Goal: Information Seeking & Learning: Learn about a topic

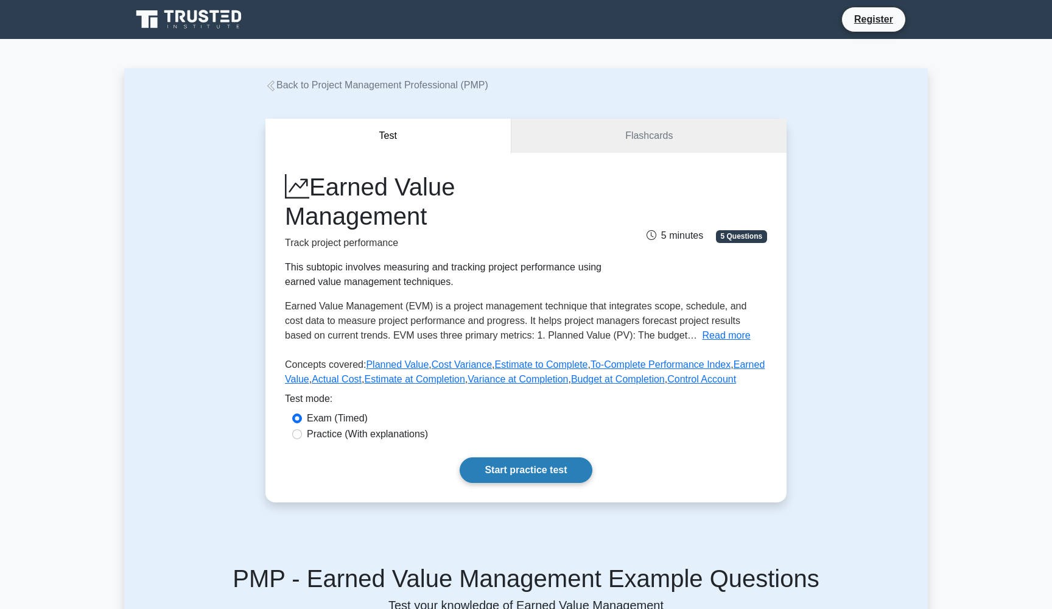
click at [556, 483] on link "Start practice test" at bounding box center [526, 470] width 132 height 26
click at [536, 483] on link "Start practice test" at bounding box center [526, 470] width 132 height 26
click at [328, 441] on label "Practice (With explanations)" at bounding box center [367, 434] width 121 height 15
click at [302, 439] on input "Practice (With explanations)" at bounding box center [297, 434] width 10 height 10
radio input "true"
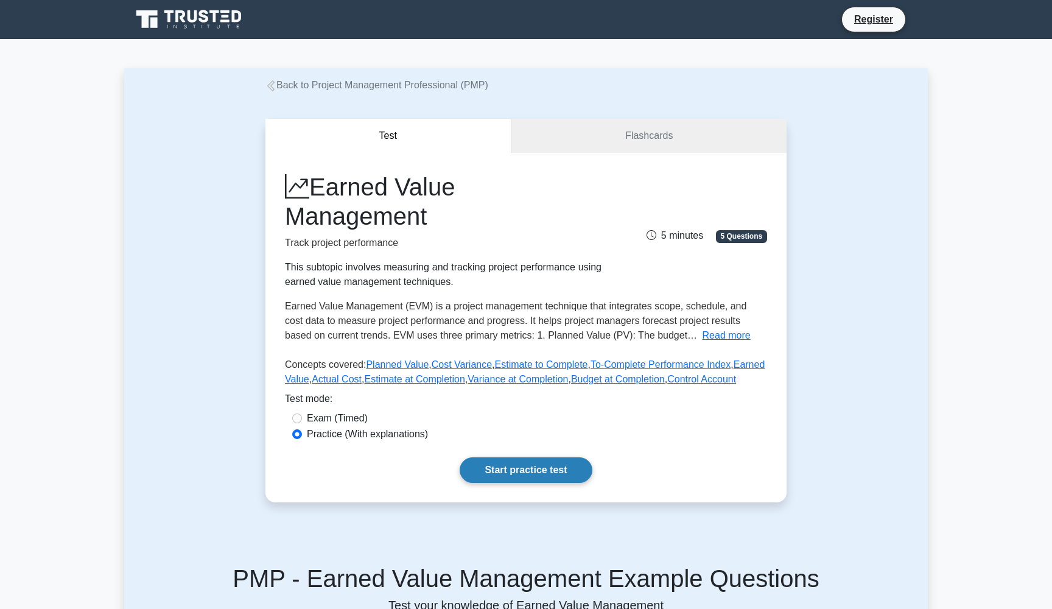
click at [506, 483] on link "Start practice test" at bounding box center [526, 470] width 132 height 26
click at [496, 483] on link "Start practice test" at bounding box center [526, 470] width 132 height 26
click at [730, 160] on div "Earned Value Management Track project performance This subtopic involves measur…" at bounding box center [525, 327] width 521 height 349
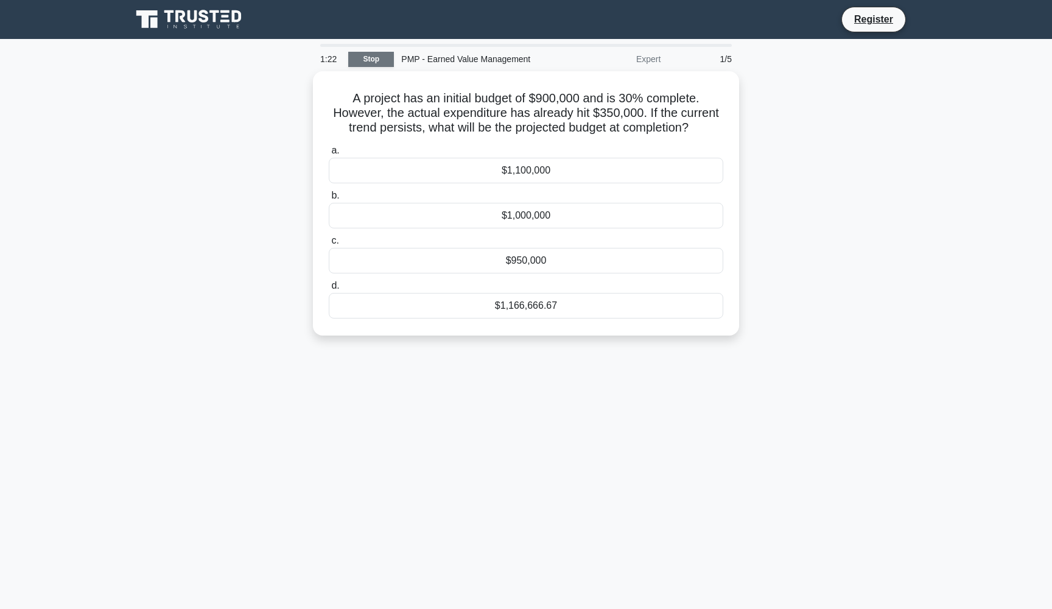
click at [384, 57] on link "Stop" at bounding box center [371, 59] width 46 height 15
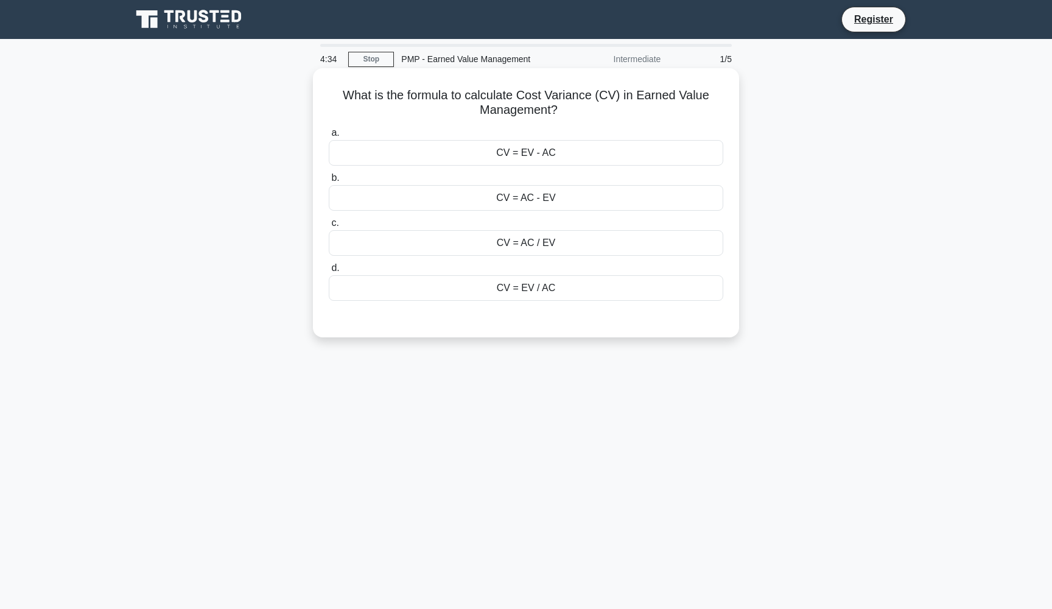
click at [541, 149] on div "CV = EV - AC" at bounding box center [526, 153] width 394 height 26
click at [329, 137] on input "a. CV = EV - AC" at bounding box center [329, 133] width 0 height 8
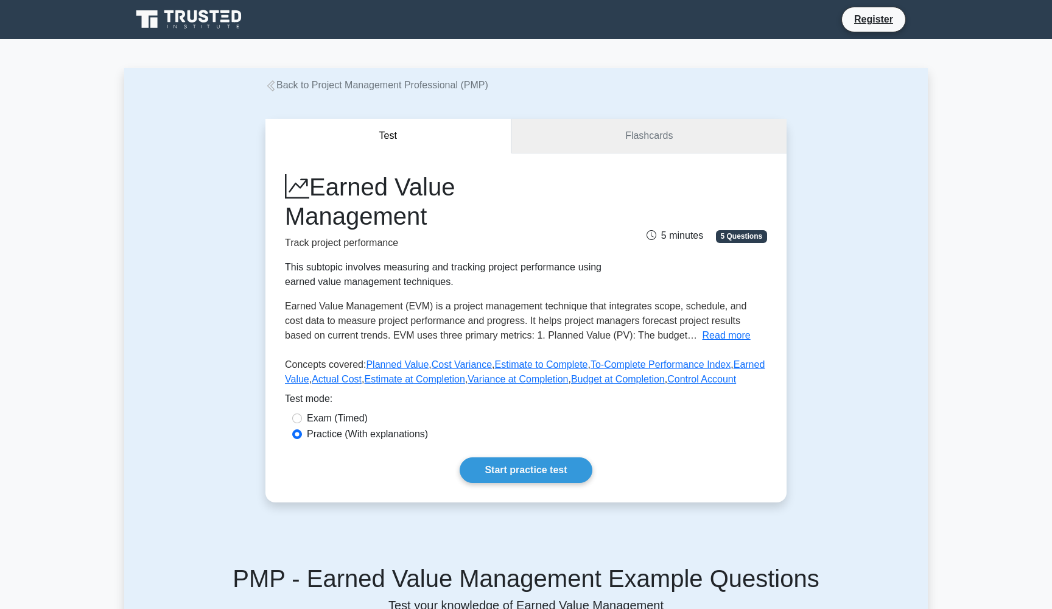
click at [609, 151] on link "Flashcards" at bounding box center [648, 136] width 275 height 35
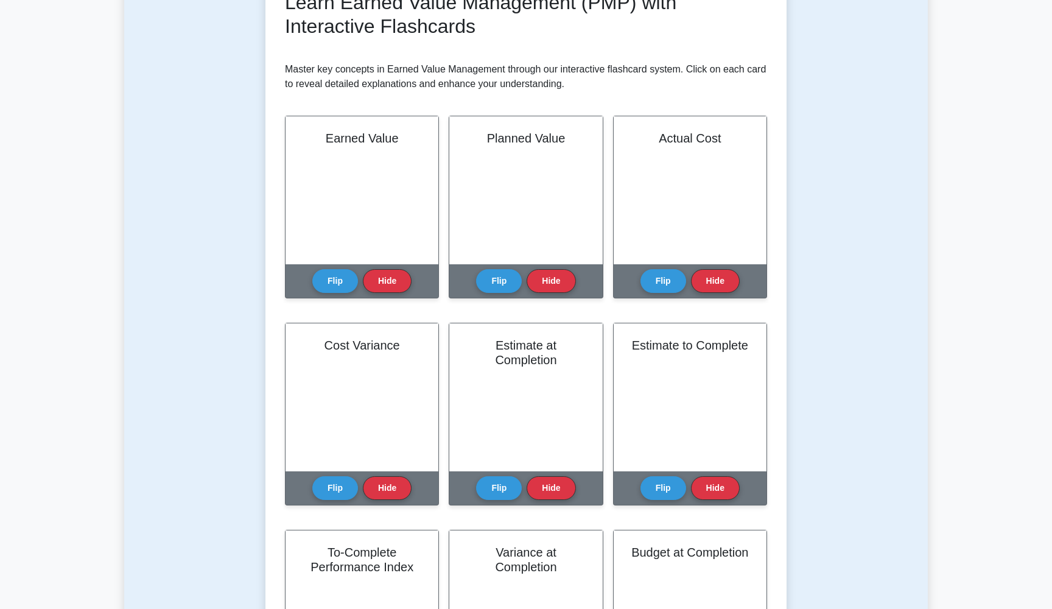
scroll to position [195, 0]
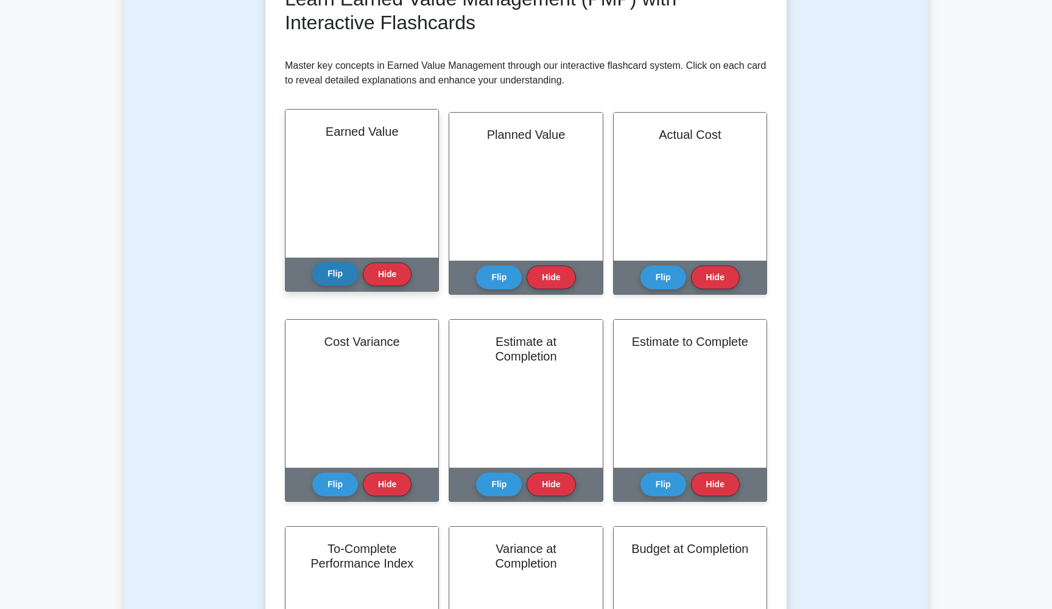
click at [343, 276] on button "Flip" at bounding box center [335, 274] width 46 height 24
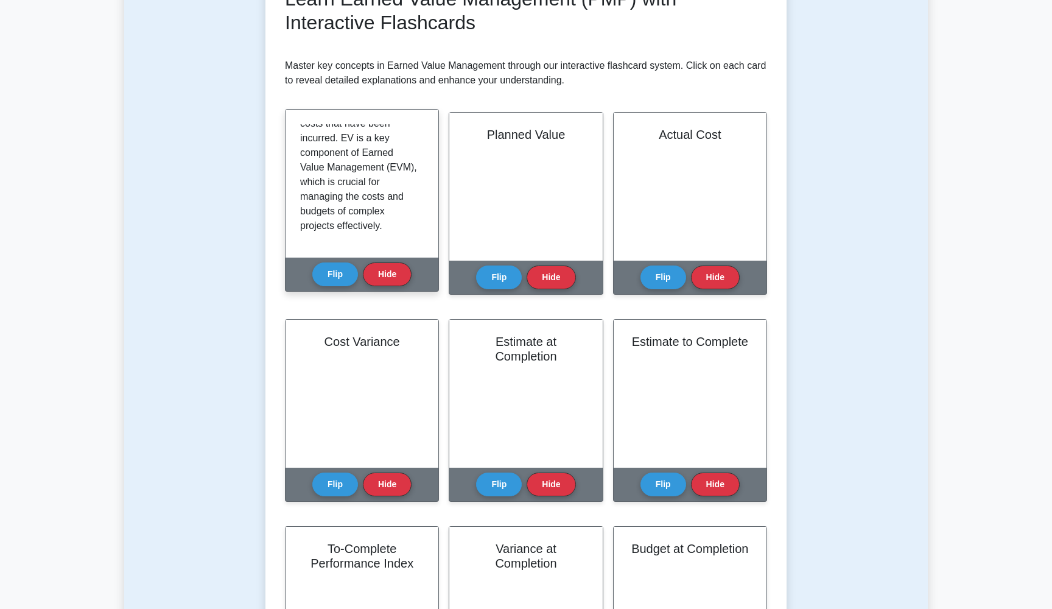
scroll to position [198, 0]
click at [348, 279] on button "Flip" at bounding box center [335, 274] width 46 height 24
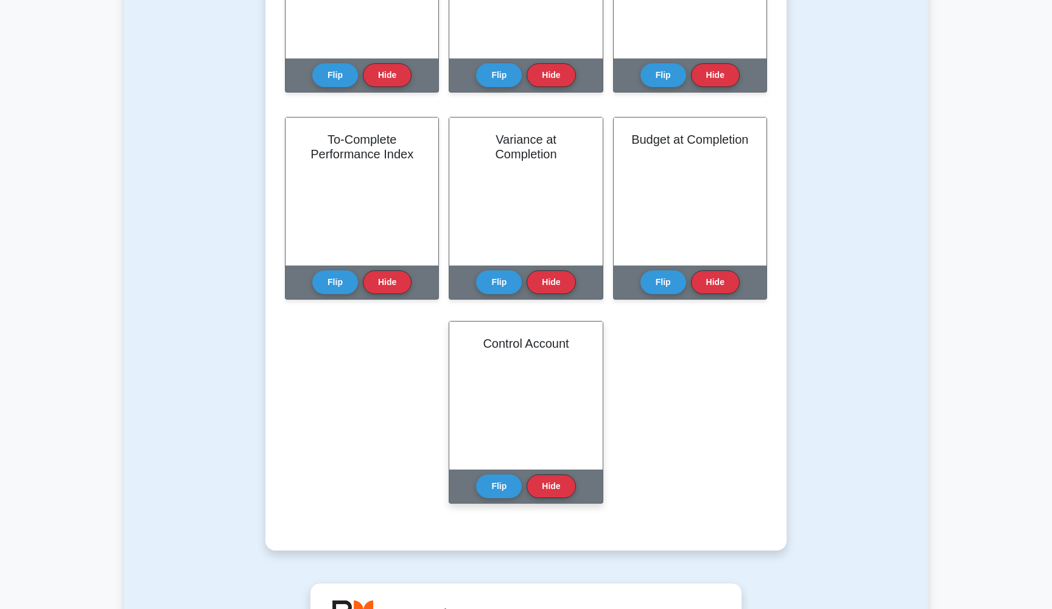
scroll to position [670, 0]
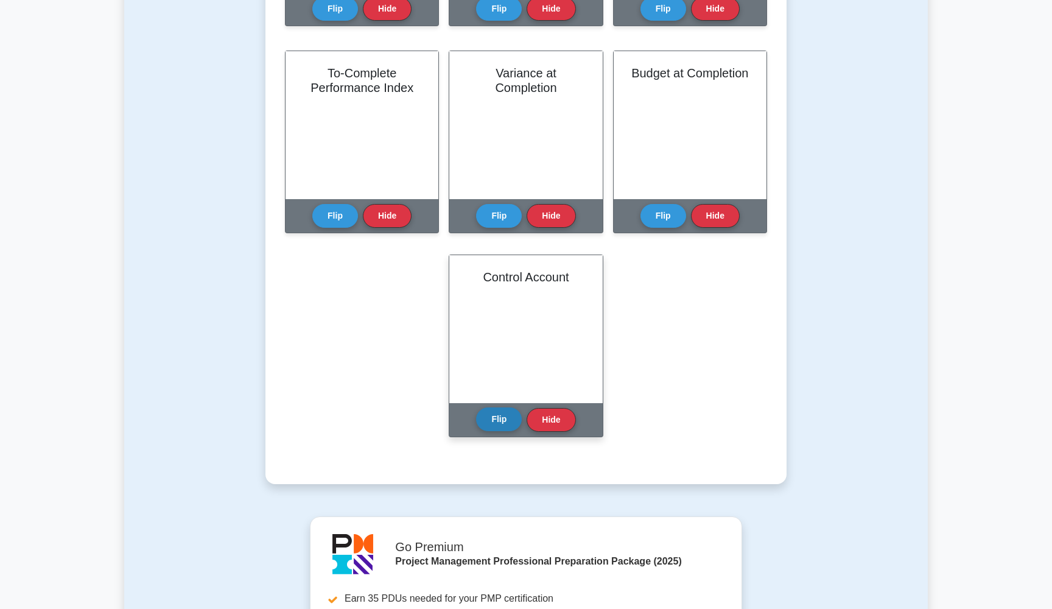
click at [498, 419] on button "Flip" at bounding box center [499, 419] width 46 height 24
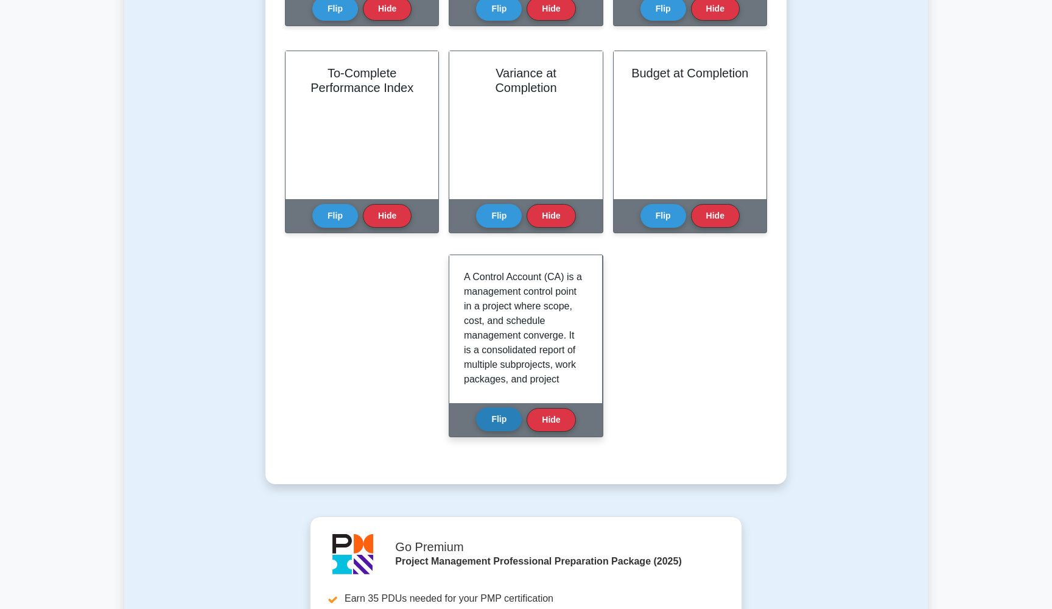
click at [498, 419] on button "Flip" at bounding box center [499, 419] width 46 height 24
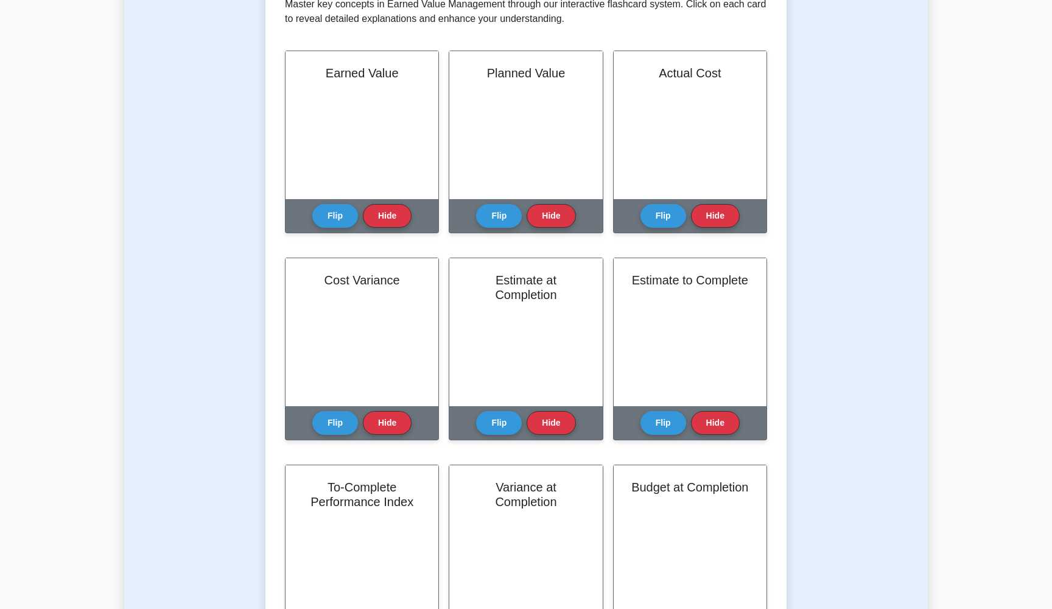
scroll to position [226, 0]
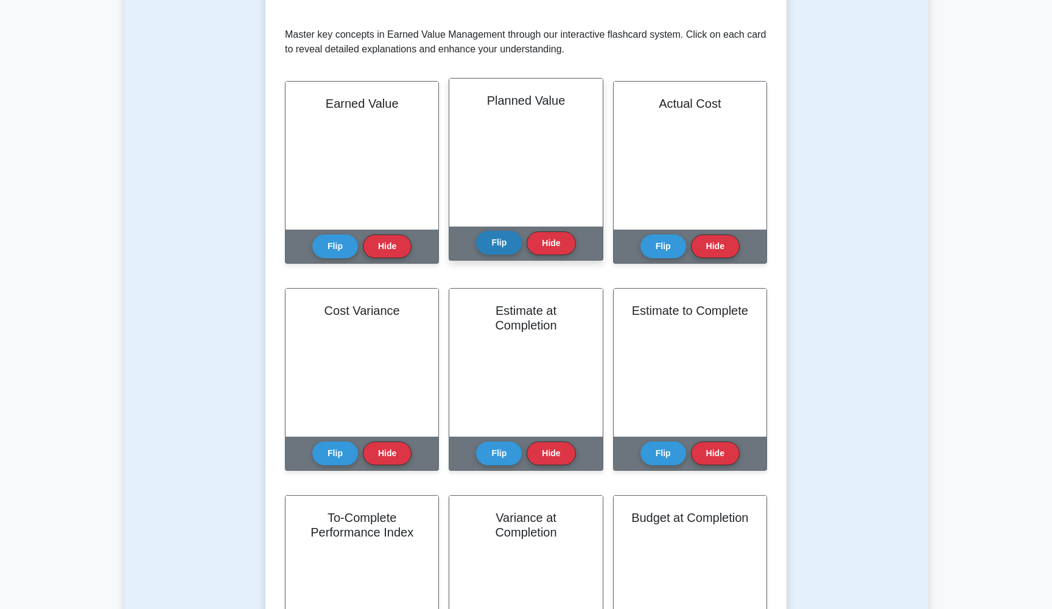
click at [505, 250] on button "Flip" at bounding box center [499, 243] width 46 height 24
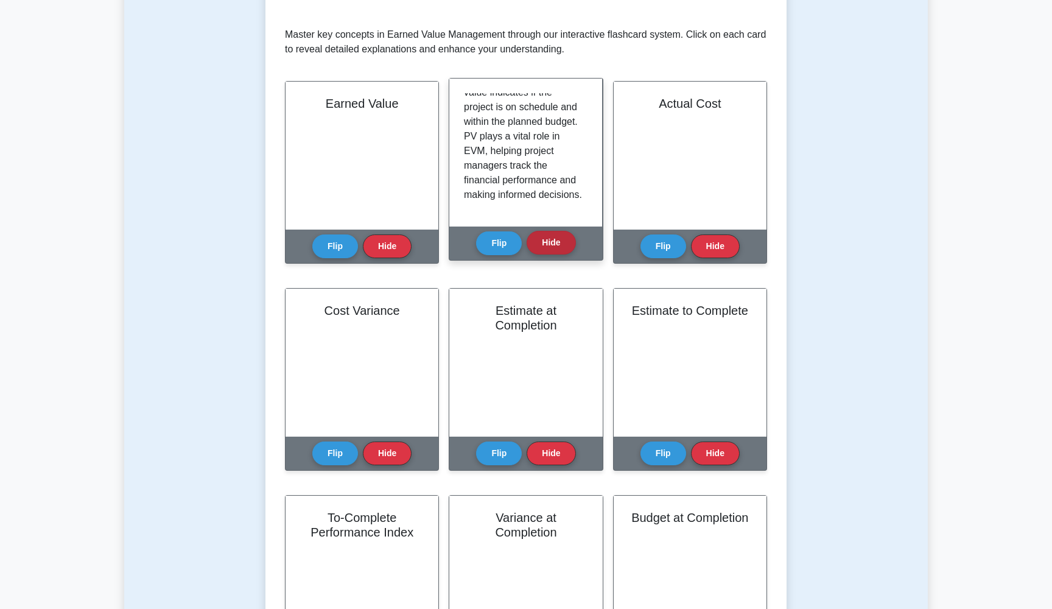
scroll to position [227, 0]
click at [546, 248] on button "Hide" at bounding box center [551, 243] width 49 height 24
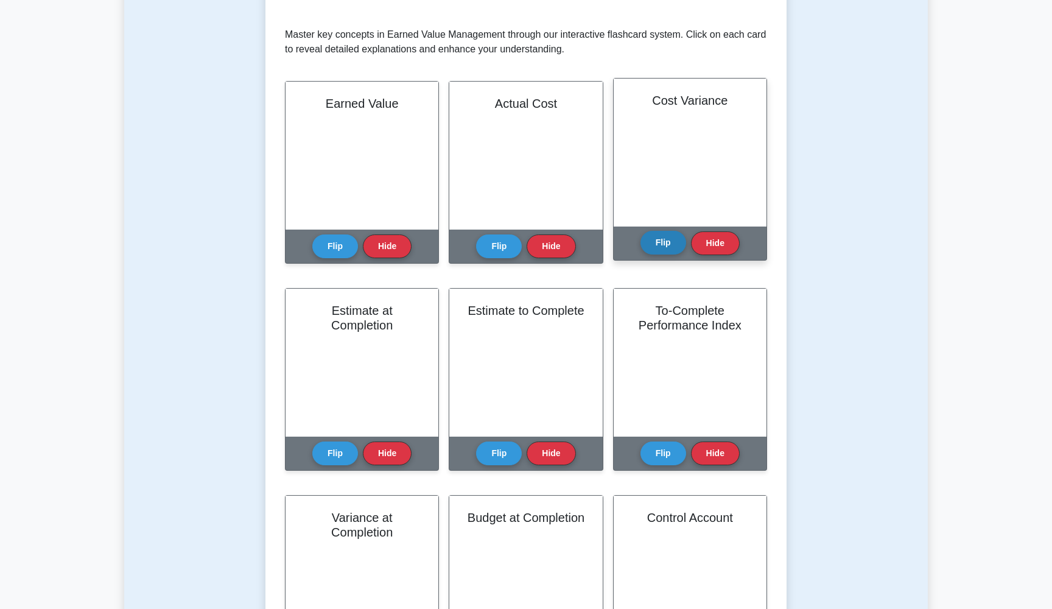
click at [678, 247] on button "Flip" at bounding box center [663, 243] width 46 height 24
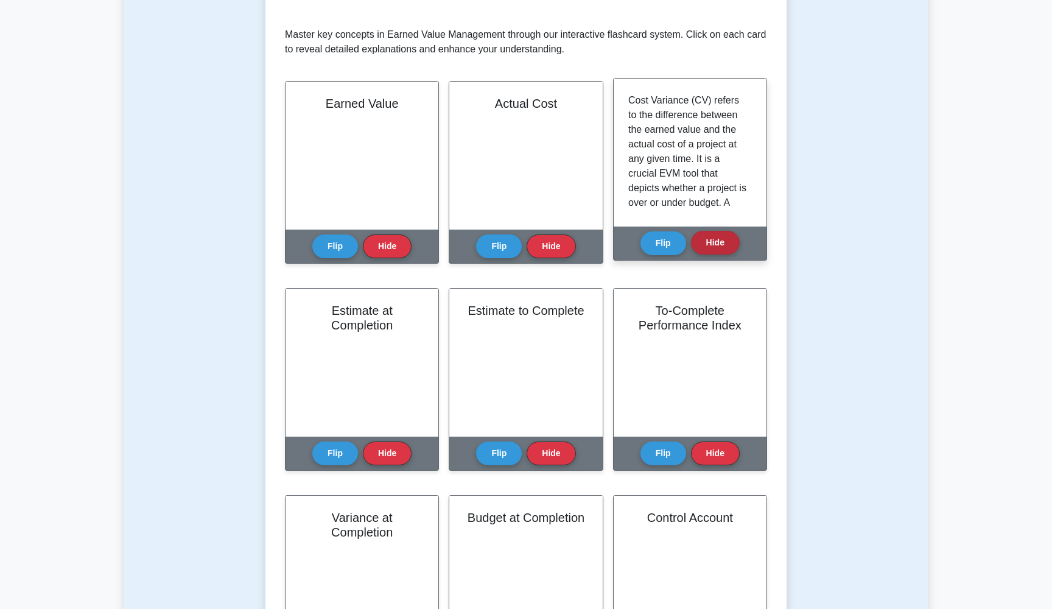
click at [698, 243] on button "Hide" at bounding box center [715, 243] width 49 height 24
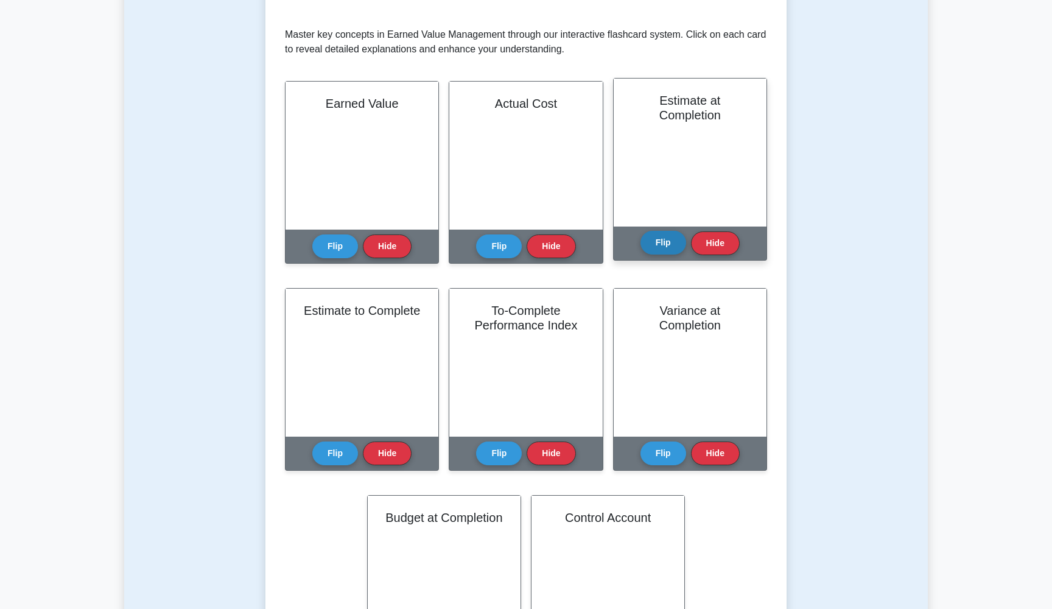
click at [667, 240] on button "Flip" at bounding box center [663, 243] width 46 height 24
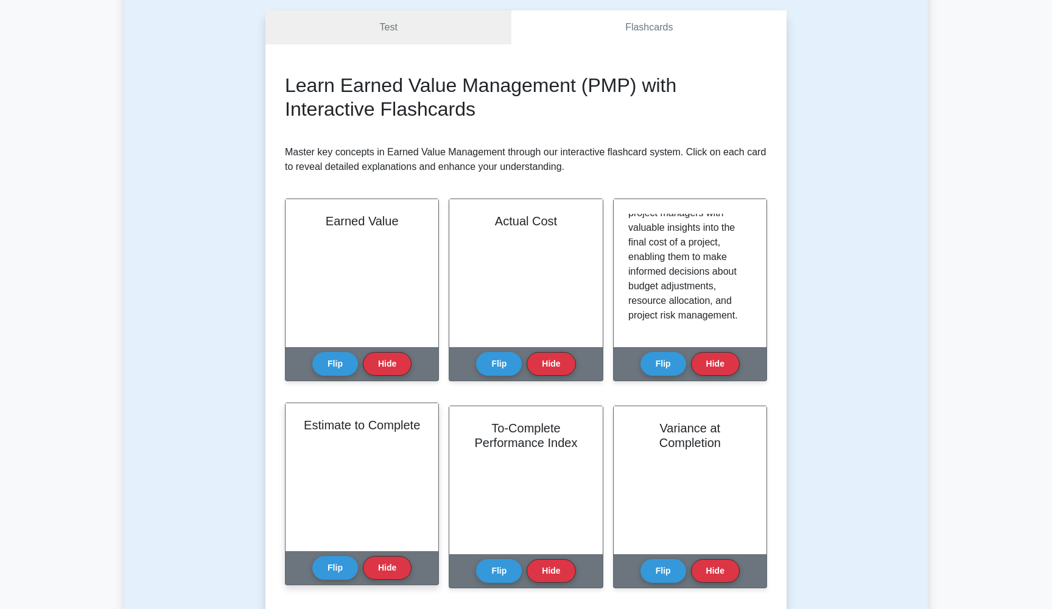
scroll to position [231, 0]
click at [334, 564] on button "Flip" at bounding box center [335, 567] width 46 height 24
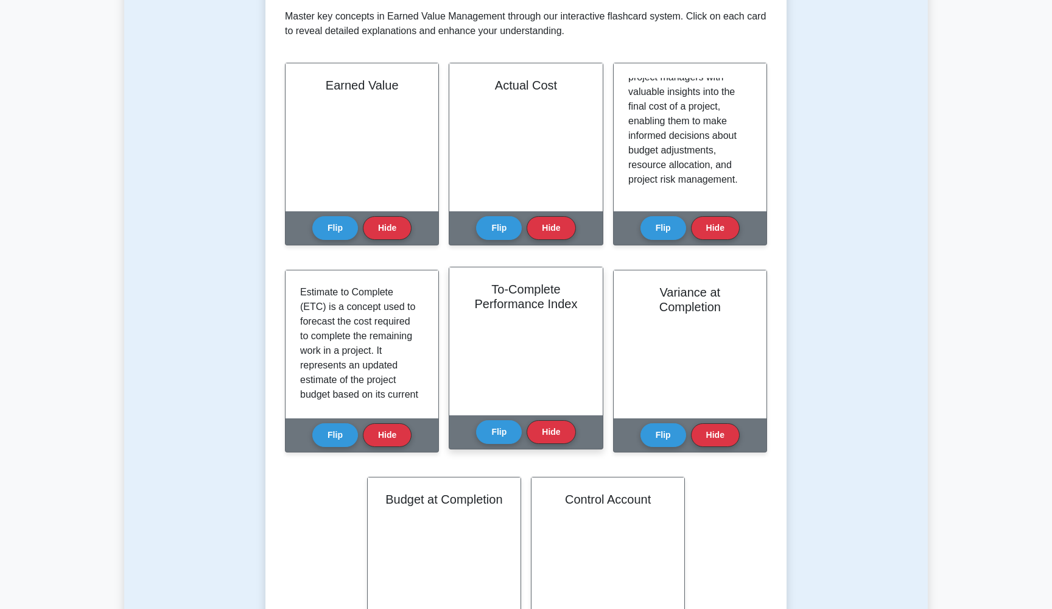
scroll to position [0, 0]
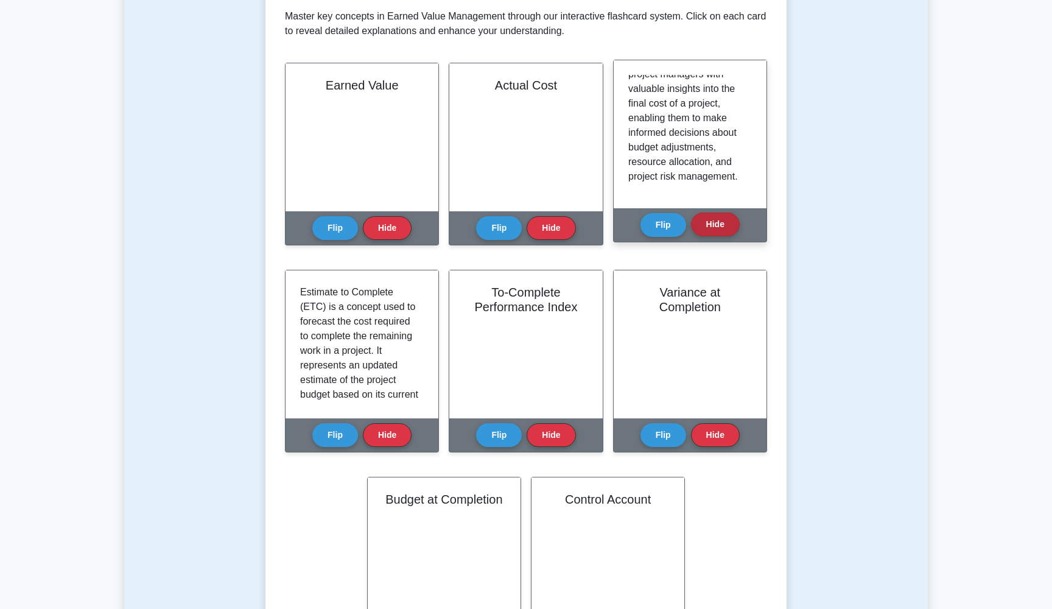
click at [715, 229] on button "Hide" at bounding box center [715, 224] width 49 height 24
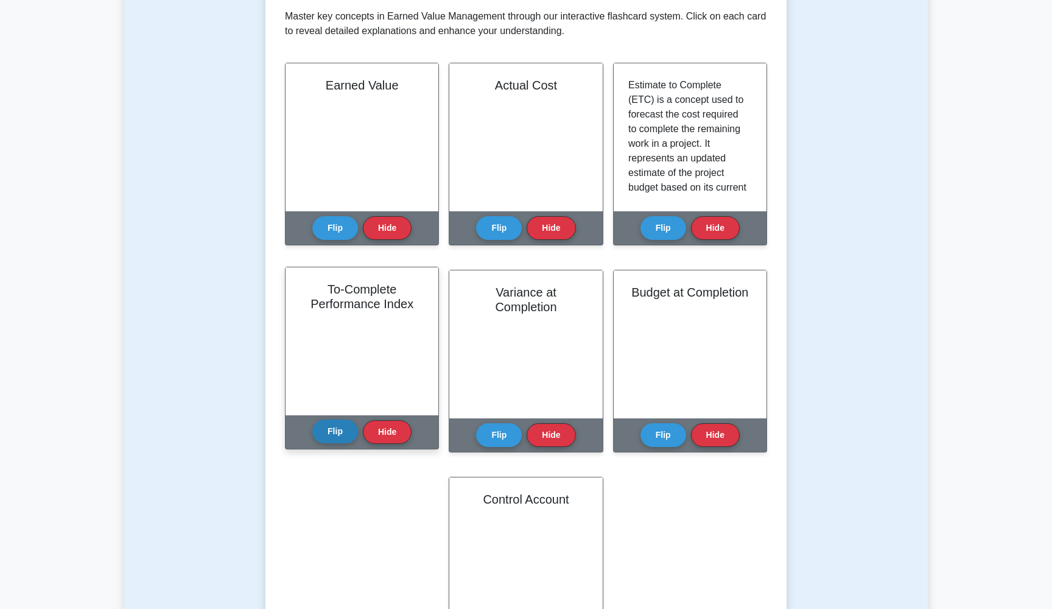
click at [332, 443] on button "Flip" at bounding box center [335, 431] width 46 height 24
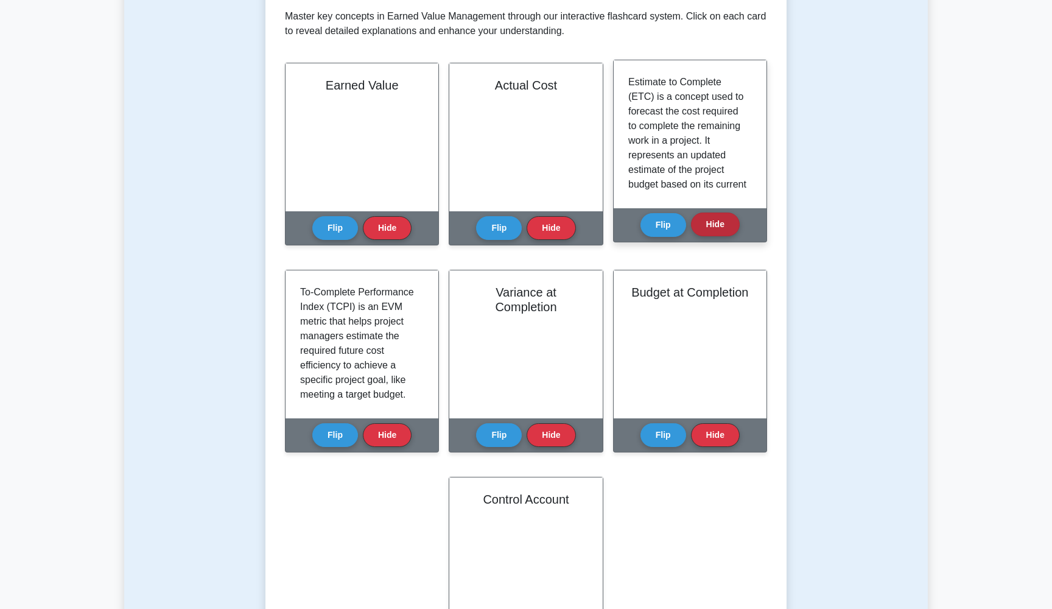
click at [734, 231] on button "Hide" at bounding box center [715, 224] width 49 height 24
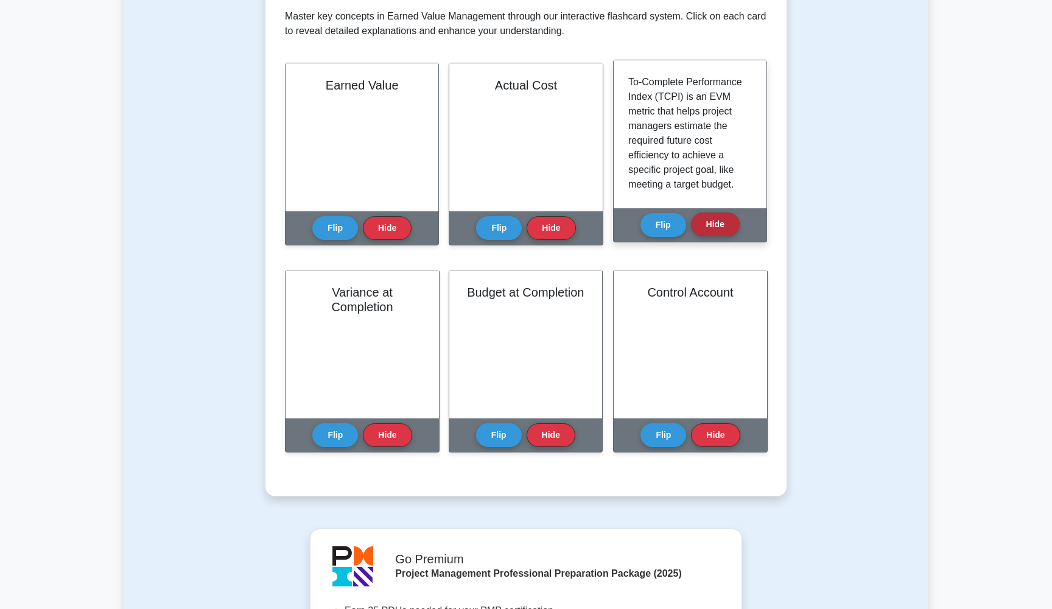
click at [733, 231] on button "Hide" at bounding box center [715, 224] width 49 height 24
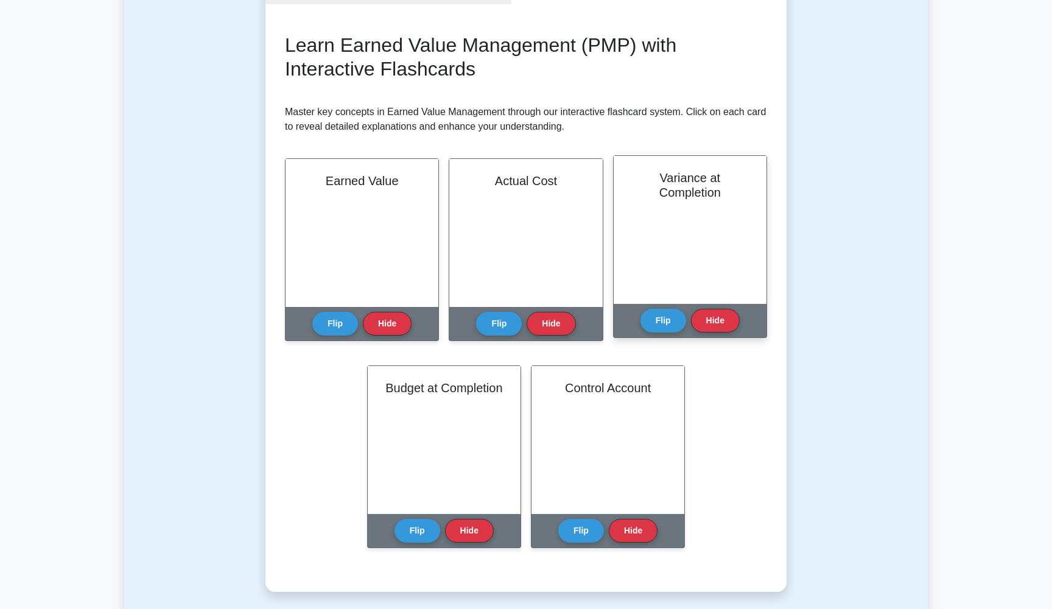
scroll to position [158, 0]
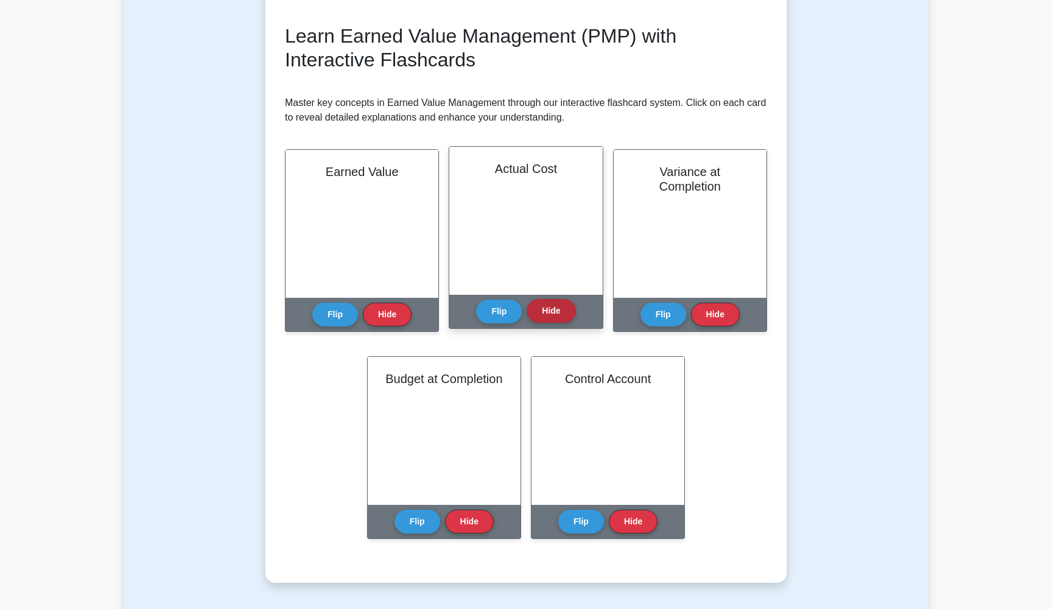
click at [556, 317] on button "Hide" at bounding box center [551, 311] width 49 height 24
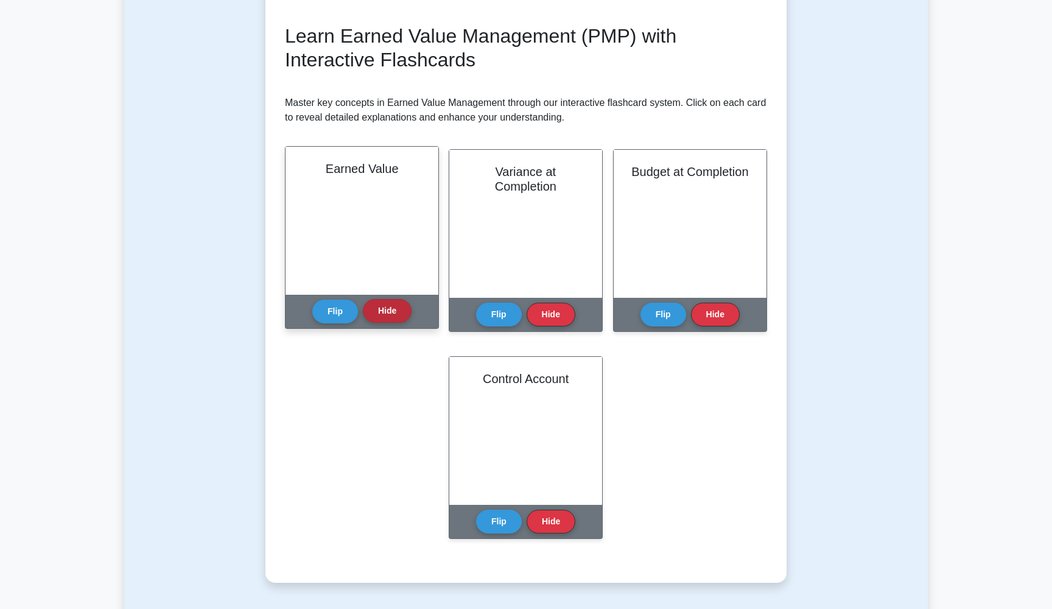
click at [400, 317] on button "Hide" at bounding box center [387, 311] width 49 height 24
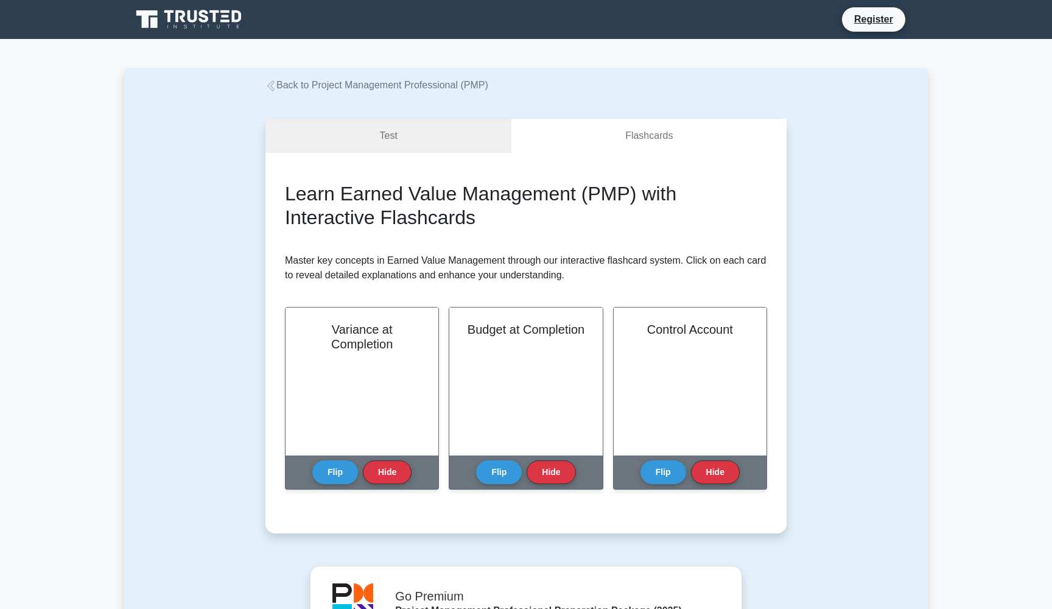
scroll to position [0, 0]
click at [399, 152] on link "Test" at bounding box center [388, 136] width 246 height 35
click at [452, 136] on link "Test" at bounding box center [388, 136] width 246 height 35
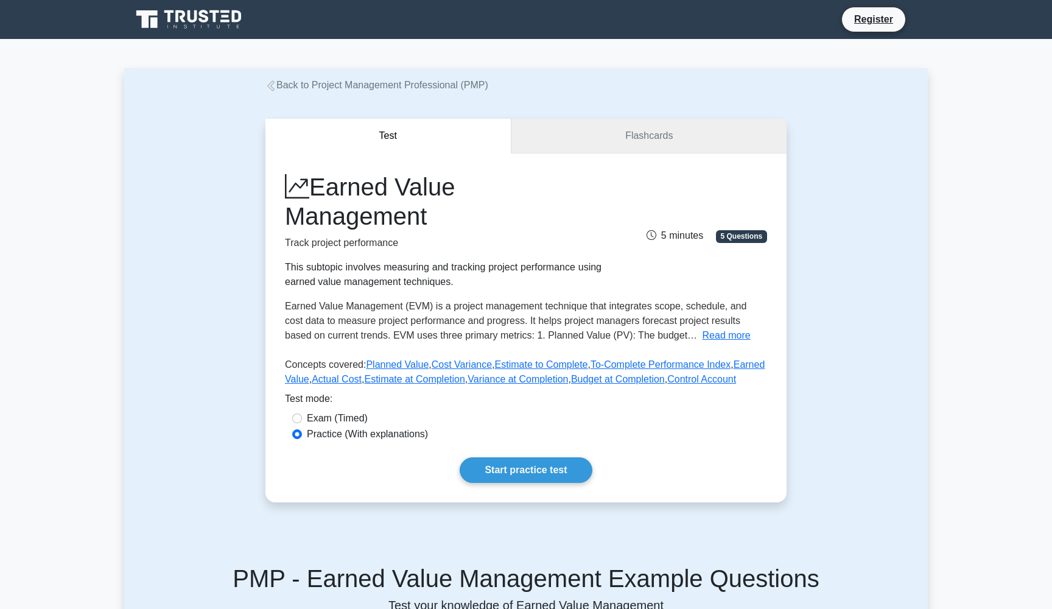
click at [626, 130] on link "Flashcards" at bounding box center [648, 136] width 275 height 35
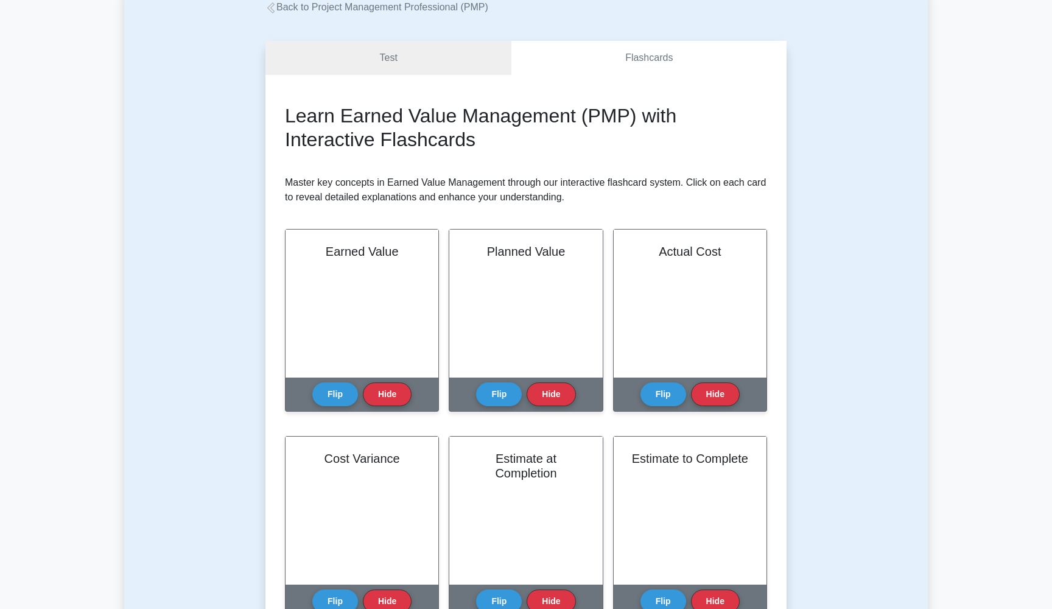
scroll to position [161, 0]
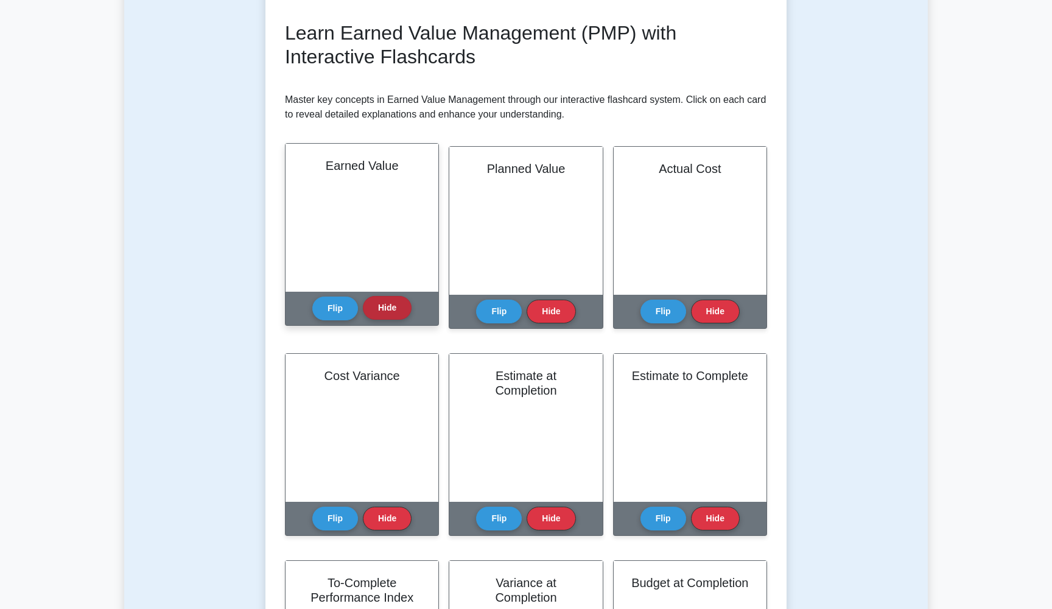
click at [390, 307] on button "Hide" at bounding box center [387, 308] width 49 height 24
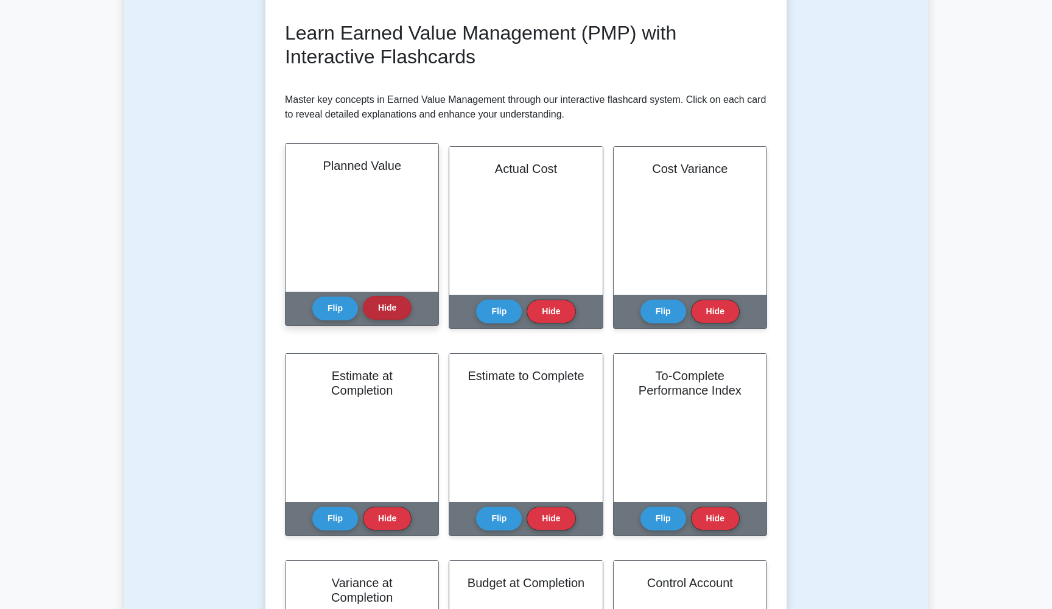
click at [390, 307] on button "Hide" at bounding box center [387, 308] width 49 height 24
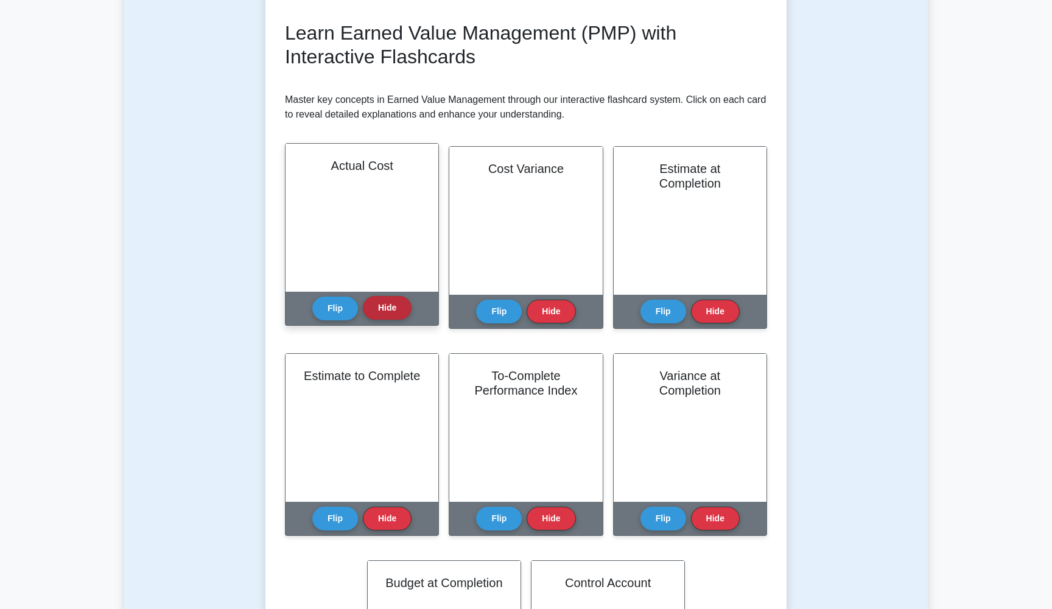
click at [390, 307] on button "Hide" at bounding box center [387, 308] width 49 height 24
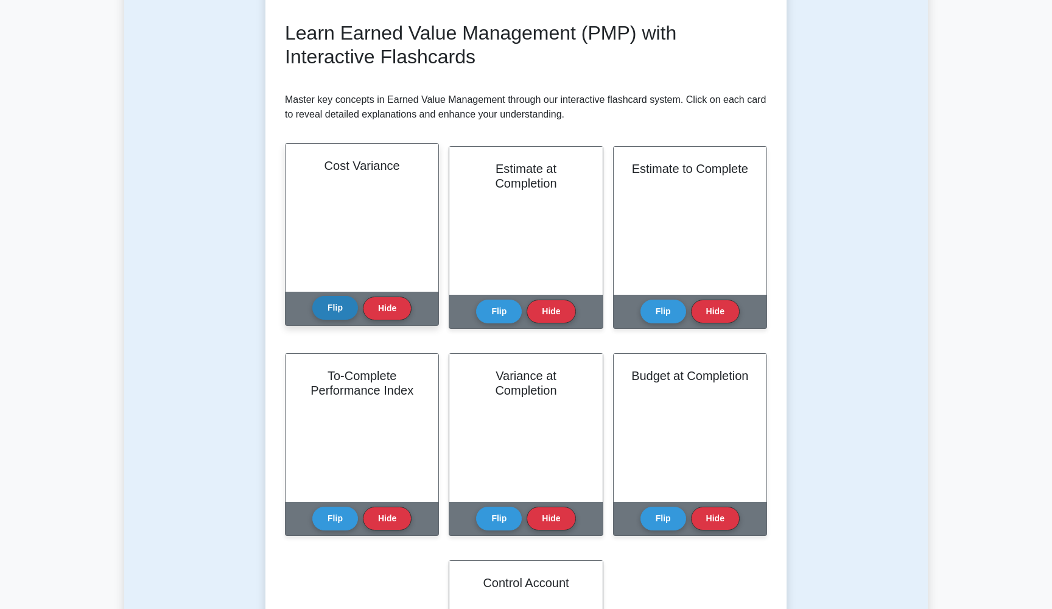
click at [348, 307] on button "Flip" at bounding box center [335, 308] width 46 height 24
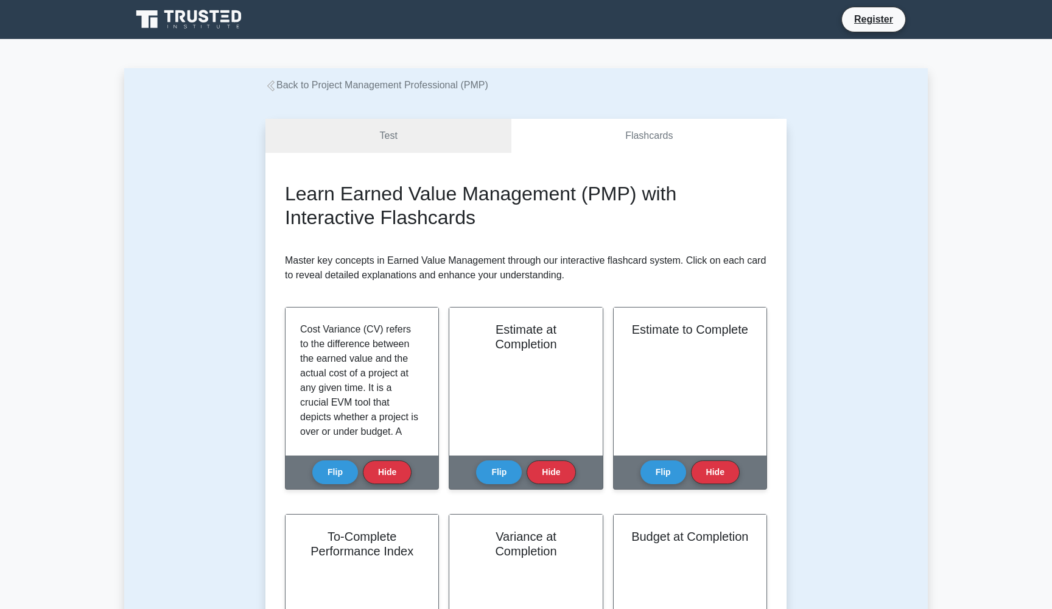
scroll to position [0, 0]
click at [384, 138] on link "Test" at bounding box center [388, 136] width 246 height 35
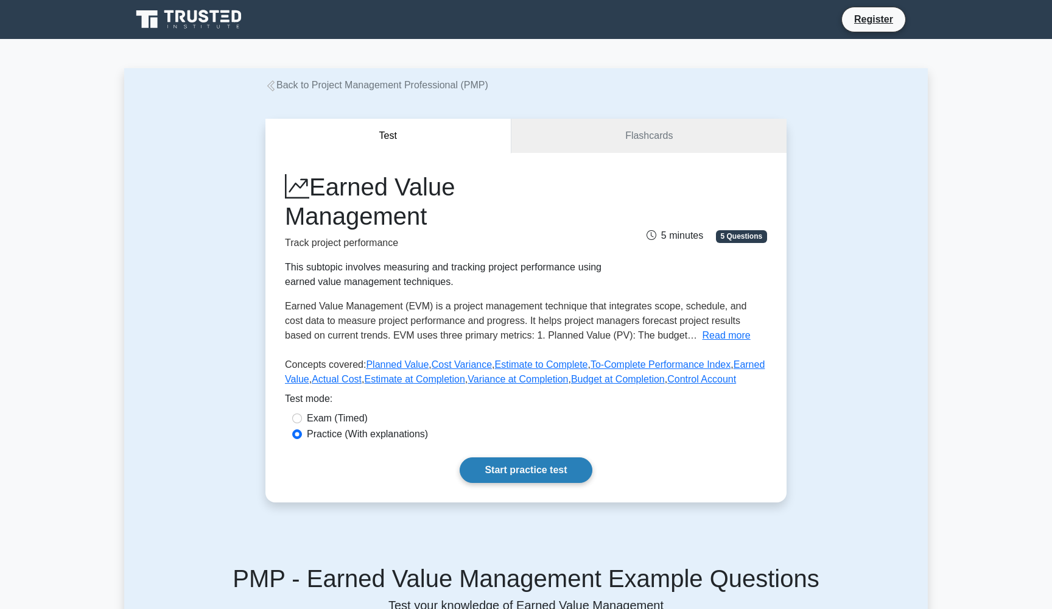
click at [527, 481] on link "Start practice test" at bounding box center [526, 470] width 132 height 26
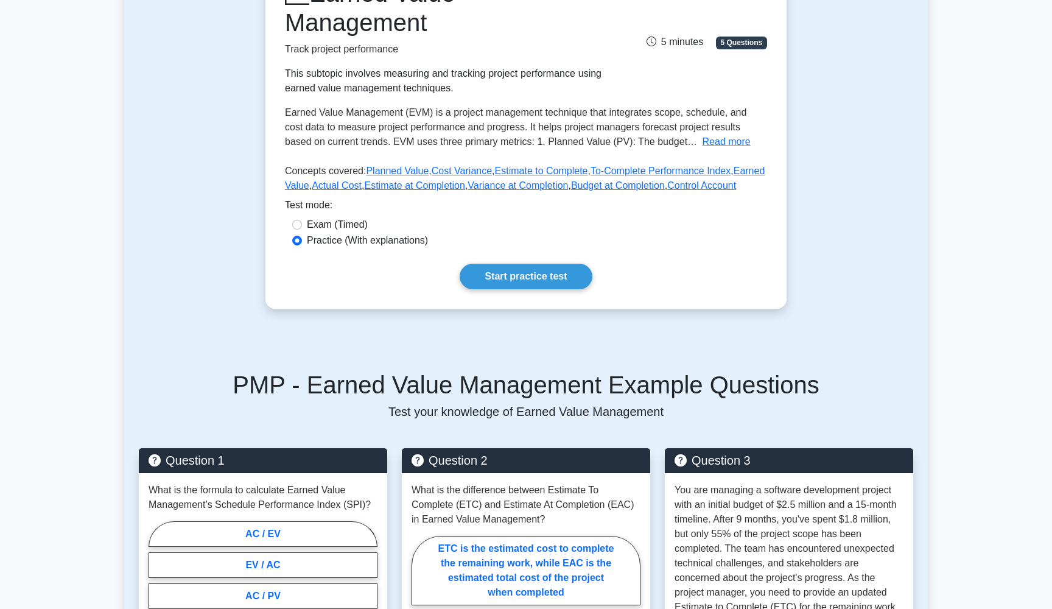
scroll to position [287, 0]
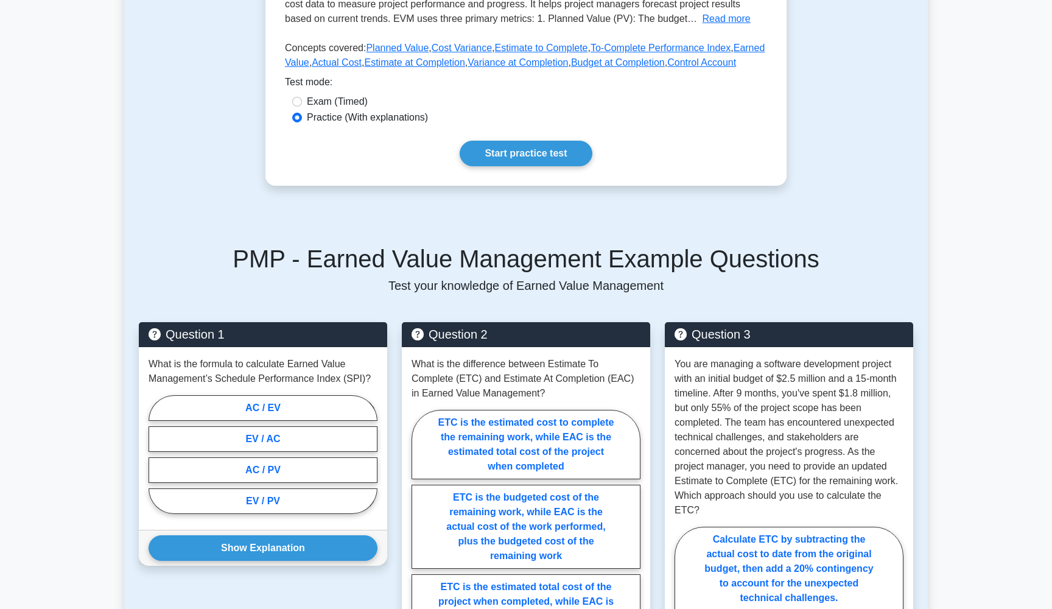
scroll to position [326, 0]
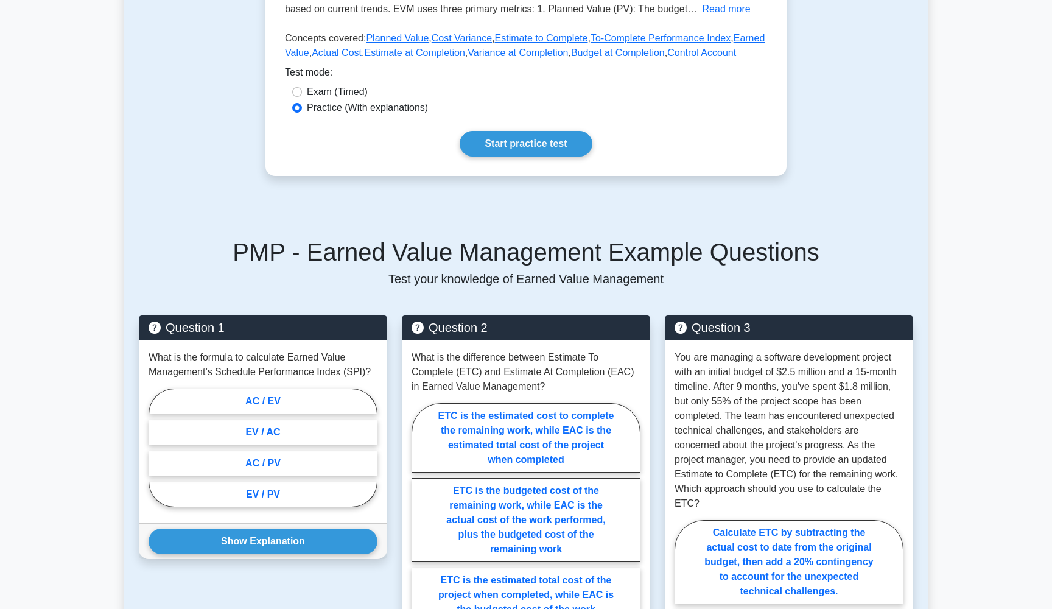
click at [338, 99] on label "Exam (Timed)" at bounding box center [337, 92] width 61 height 15
click at [302, 97] on input "Exam (Timed)" at bounding box center [297, 92] width 10 height 10
radio input "true"
click at [312, 116] on div "Practice (With explanations)" at bounding box center [526, 108] width 482 height 16
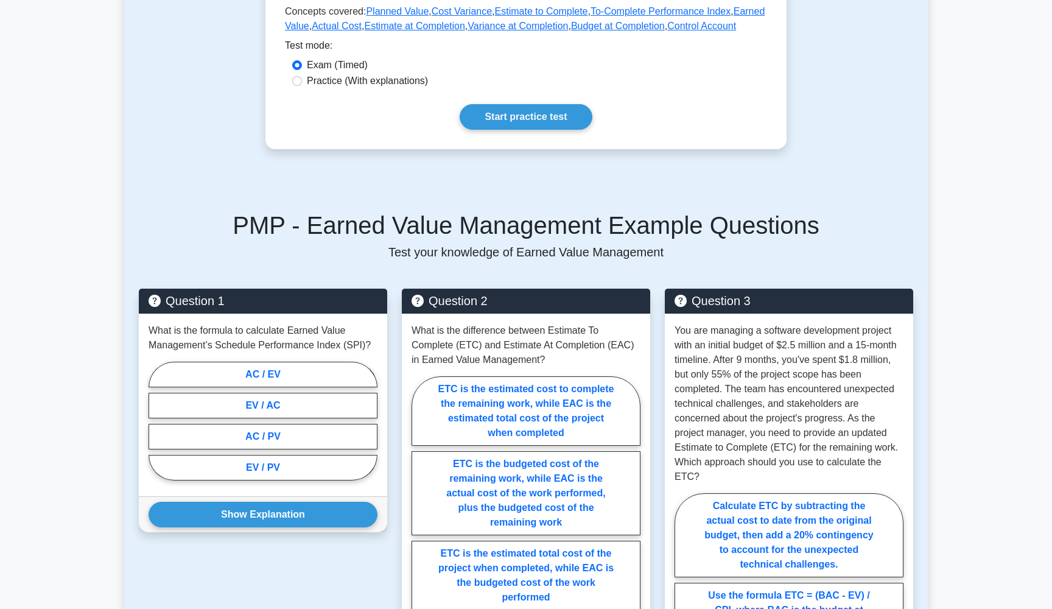
scroll to position [354, 0]
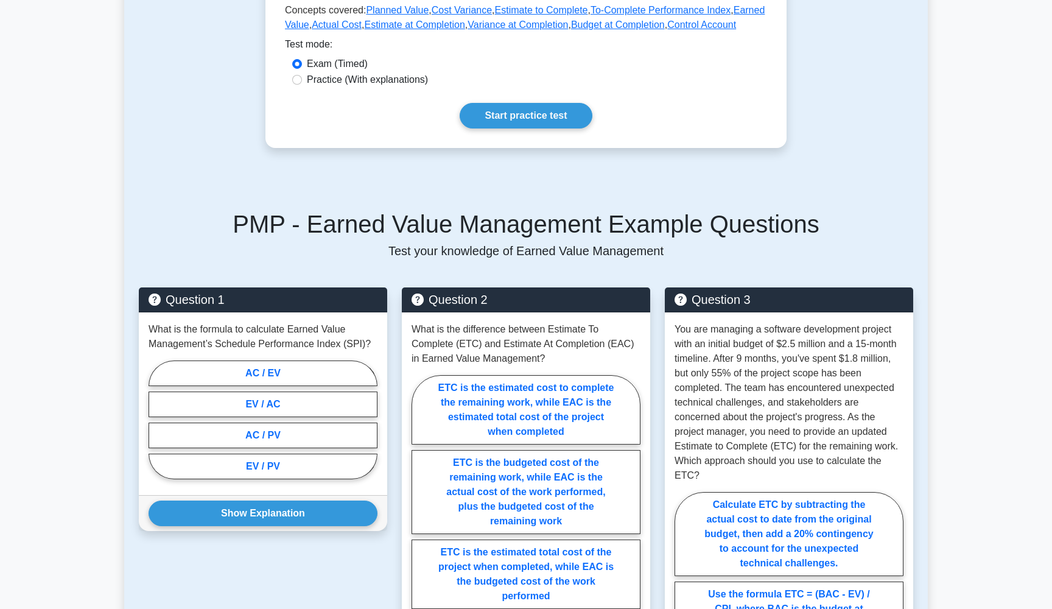
click at [316, 87] on label "Practice (With explanations)" at bounding box center [367, 79] width 121 height 15
click at [302, 85] on input "Practice (With explanations)" at bounding box center [297, 80] width 10 height 10
radio input "true"
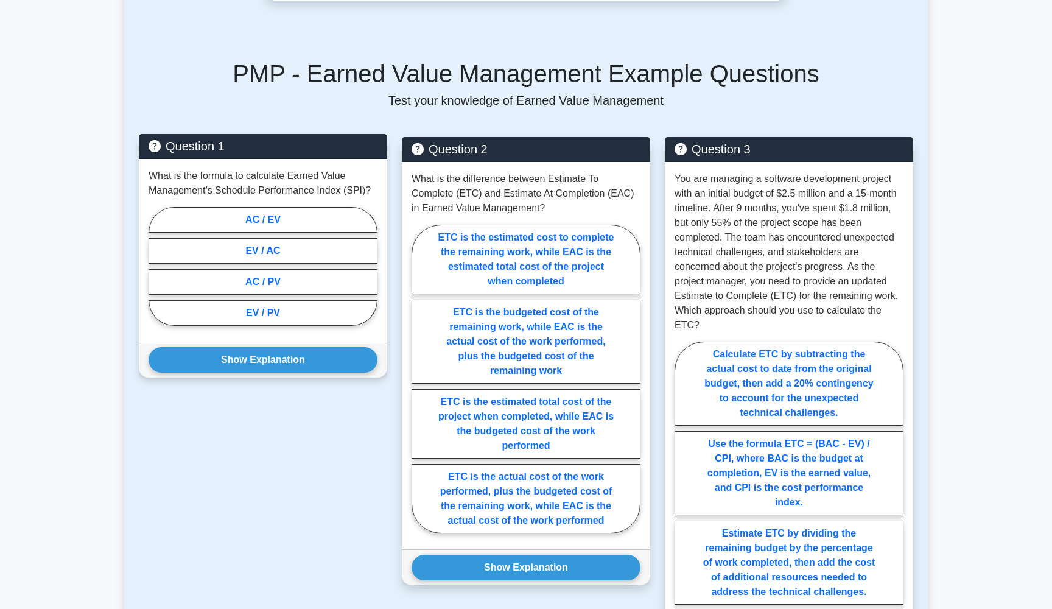
scroll to position [510, 0]
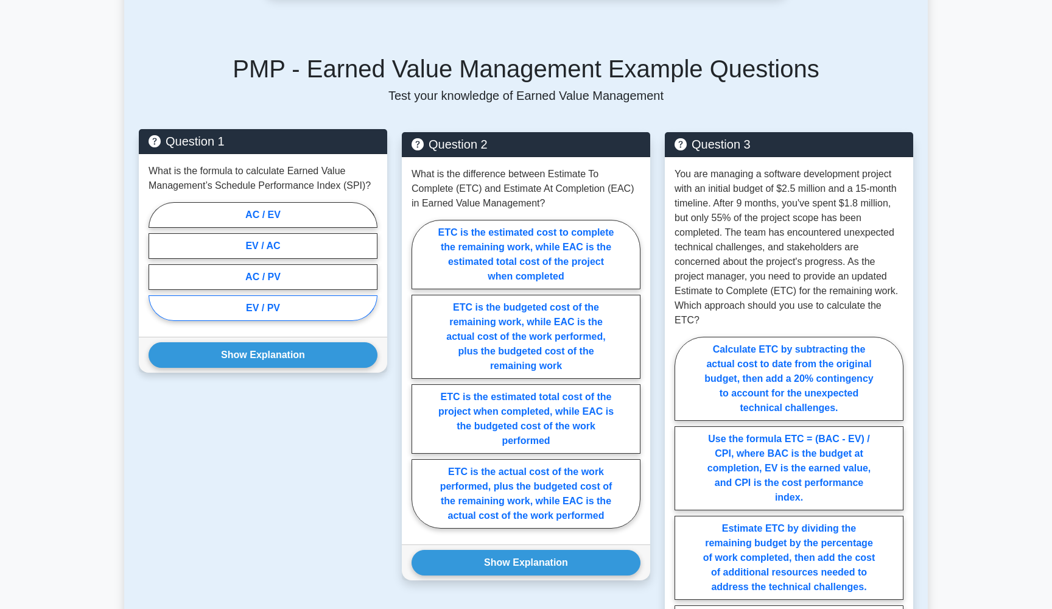
click at [267, 321] on label "EV / PV" at bounding box center [263, 308] width 229 height 26
click at [156, 269] on input "EV / PV" at bounding box center [153, 265] width 8 height 8
radio input "true"
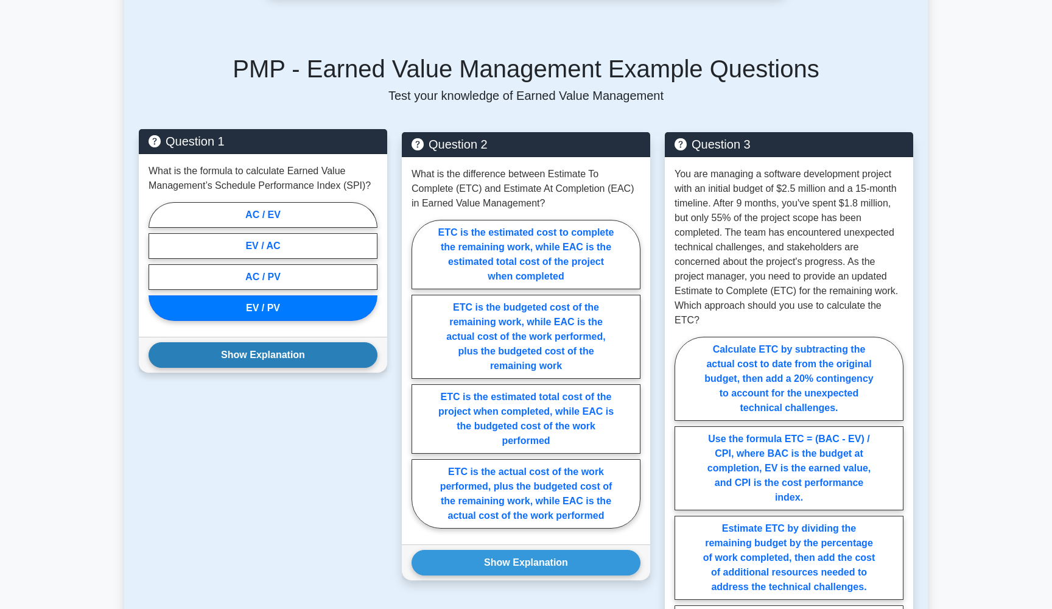
click at [287, 368] on button "Show Explanation" at bounding box center [263, 355] width 229 height 26
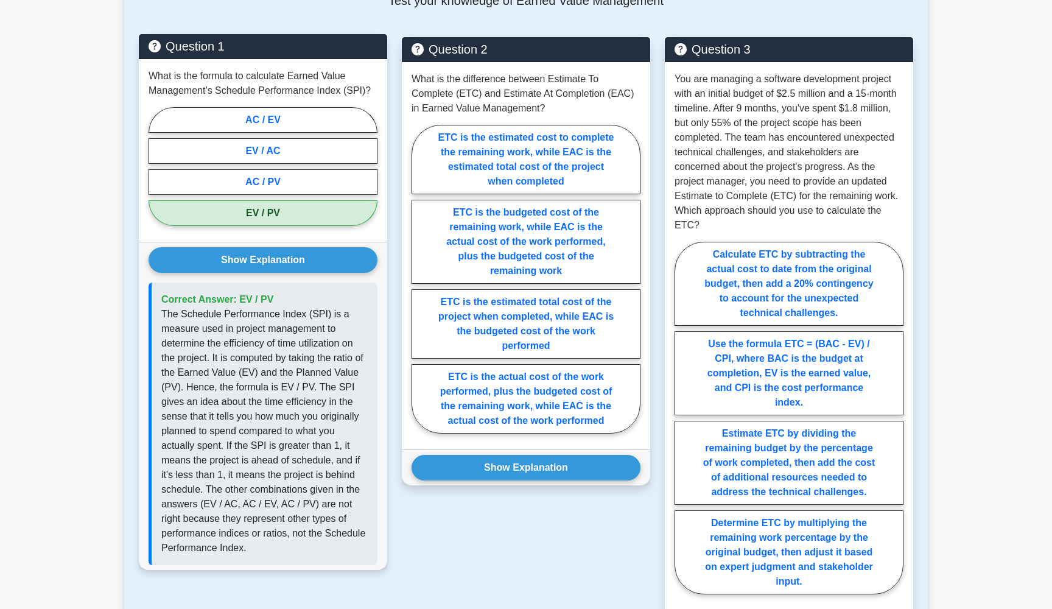
scroll to position [605, 0]
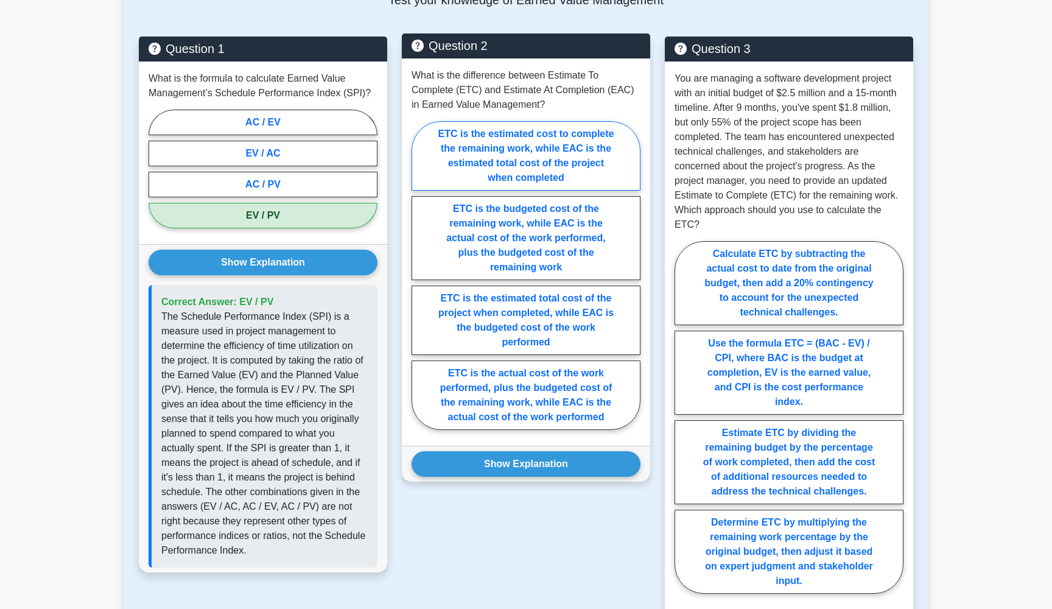
click at [577, 181] on label "ETC is the estimated cost to complete the remaining work, while EAC is the esti…" at bounding box center [526, 155] width 229 height 69
click at [419, 275] on input "ETC is the estimated cost to complete the remaining work, while EAC is the esti…" at bounding box center [416, 279] width 8 height 8
radio input "true"
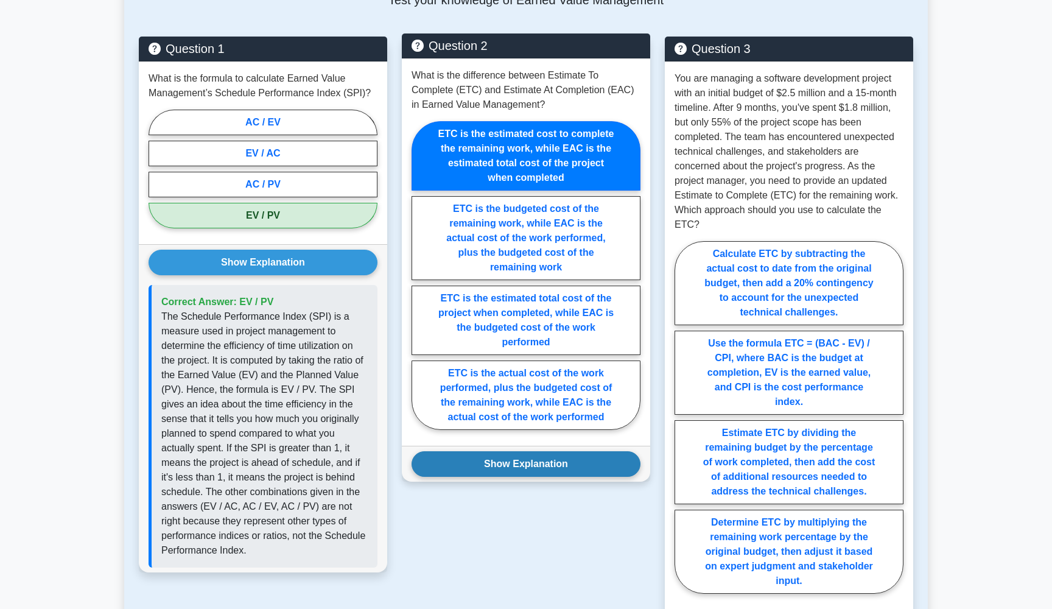
click at [549, 476] on button "Show Explanation" at bounding box center [526, 464] width 229 height 26
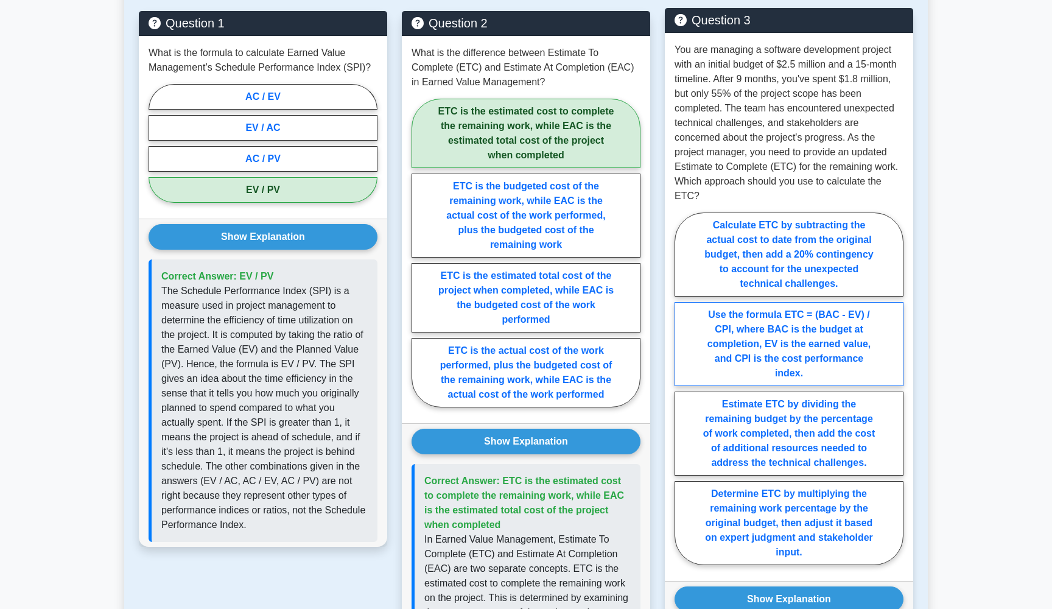
scroll to position [629, 0]
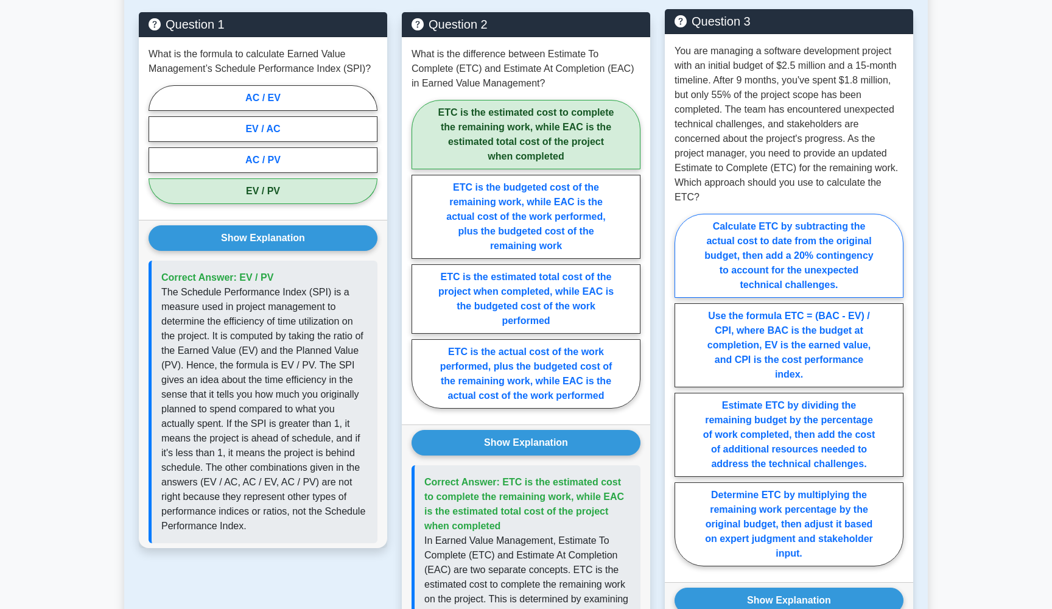
click at [826, 286] on label "Calculate ETC by subtracting the actual cost to date from the original budget, …" at bounding box center [789, 256] width 229 height 84
click at [682, 390] on input "Calculate ETC by subtracting the actual cost to date from the original budget, …" at bounding box center [679, 394] width 8 height 8
radio input "true"
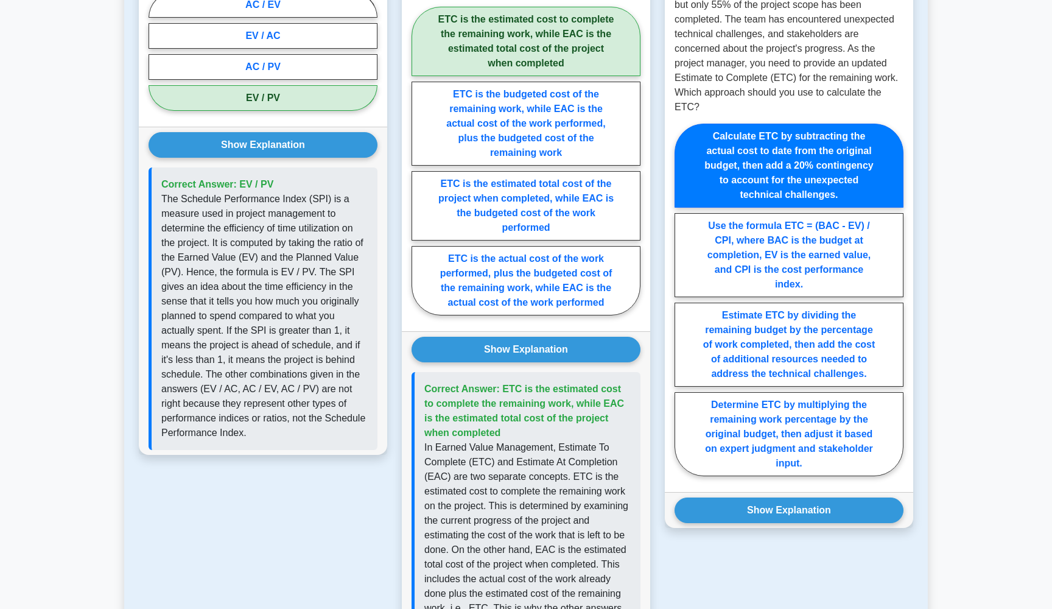
scroll to position [724, 0]
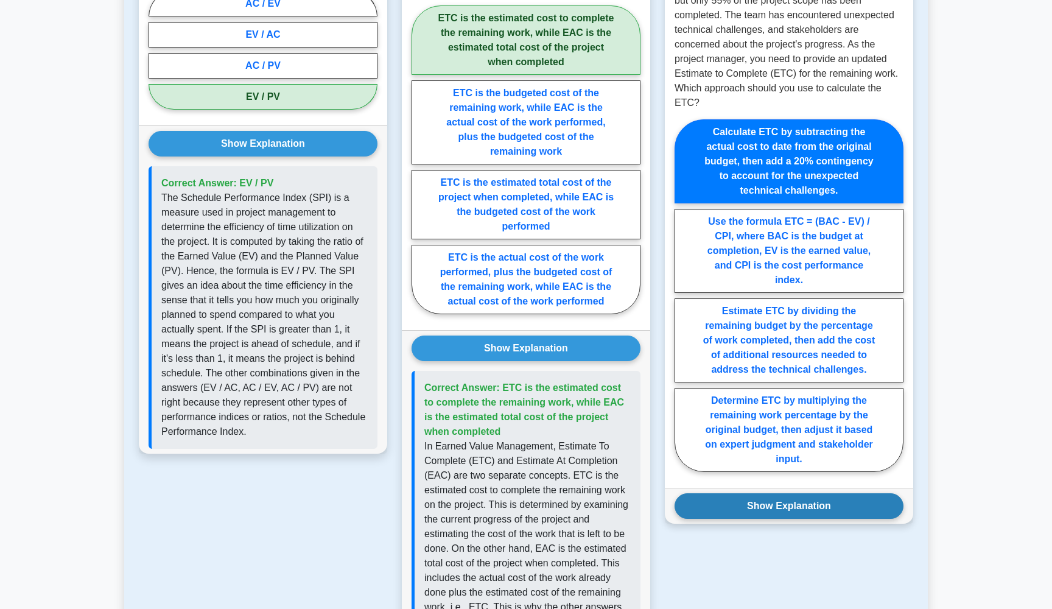
click at [812, 505] on button "Show Explanation" at bounding box center [789, 506] width 229 height 26
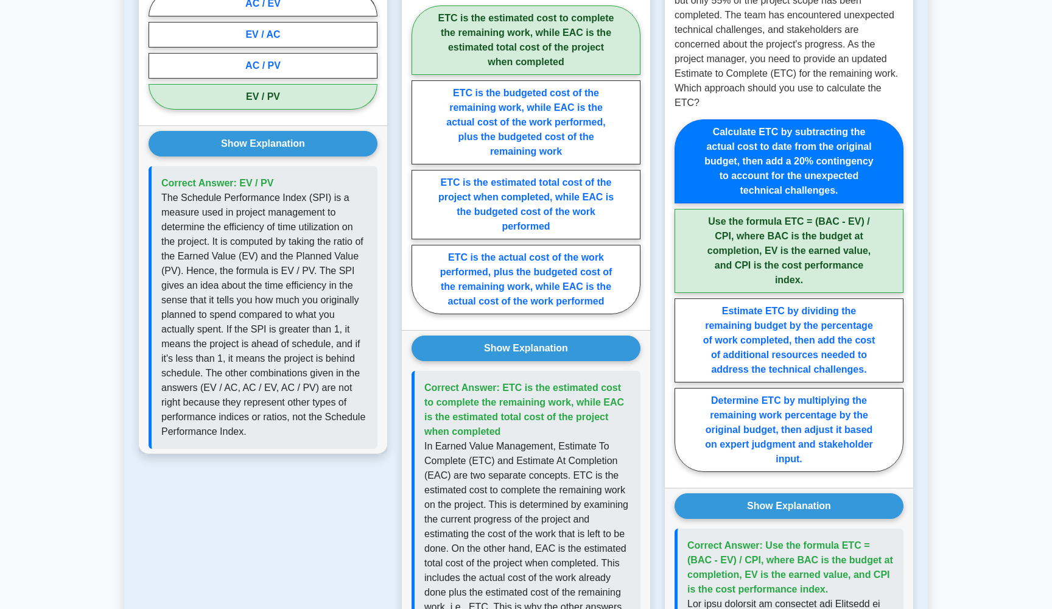
click at [861, 277] on label "Use the formula ETC = (BAC - EV) / CPI, where BAC is the budget at completion, …" at bounding box center [789, 251] width 229 height 84
click at [682, 295] on input "Use the formula ETC = (BAC - EV) / CPI, where BAC is the budget at completion, …" at bounding box center [679, 299] width 8 height 8
radio input "true"
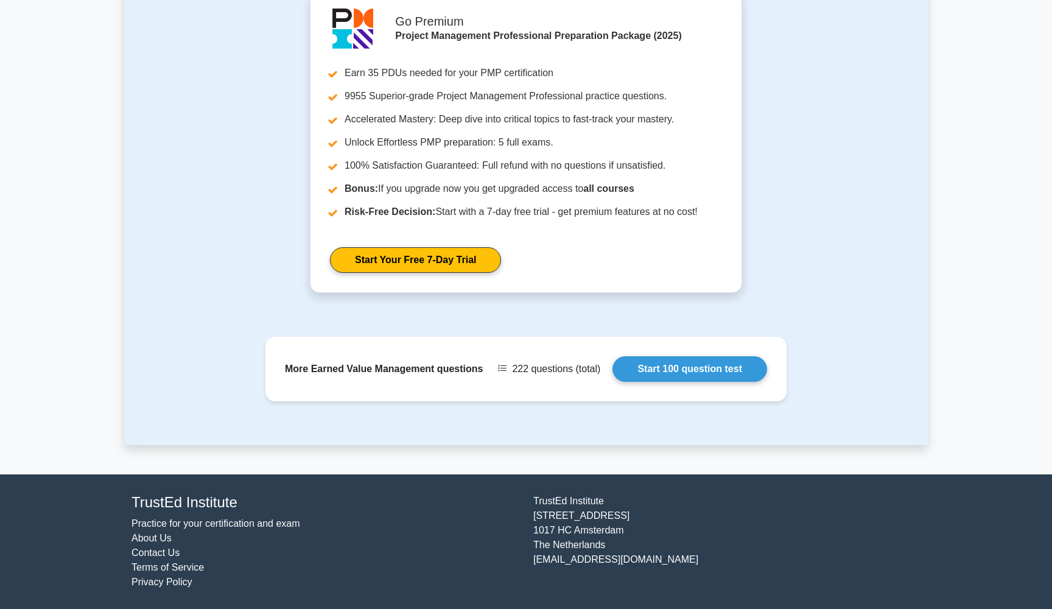
scroll to position [1902, 0]
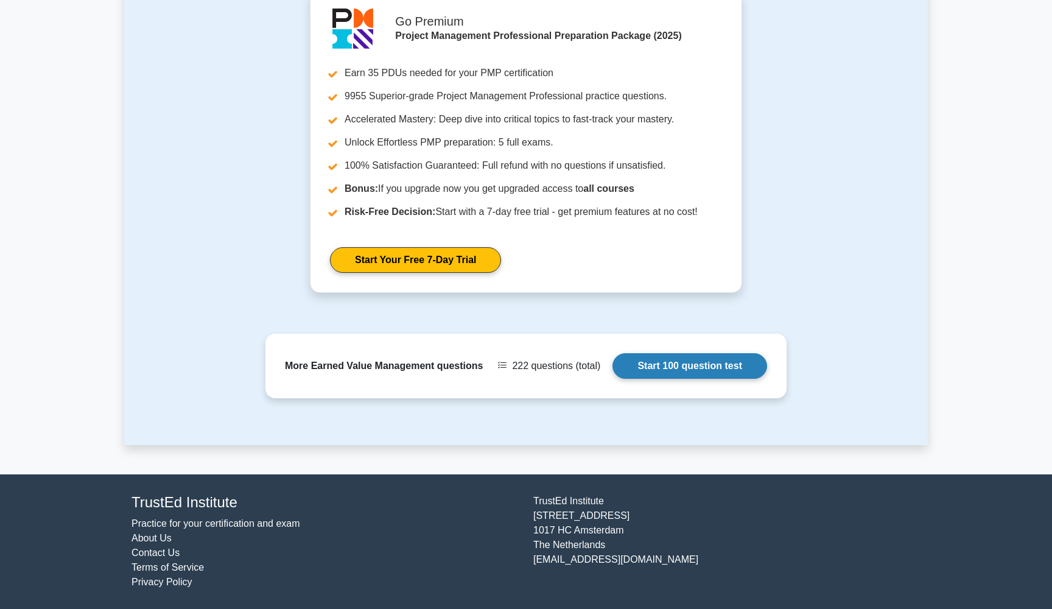
click at [739, 374] on link "Start 100 question test" at bounding box center [689, 366] width 155 height 26
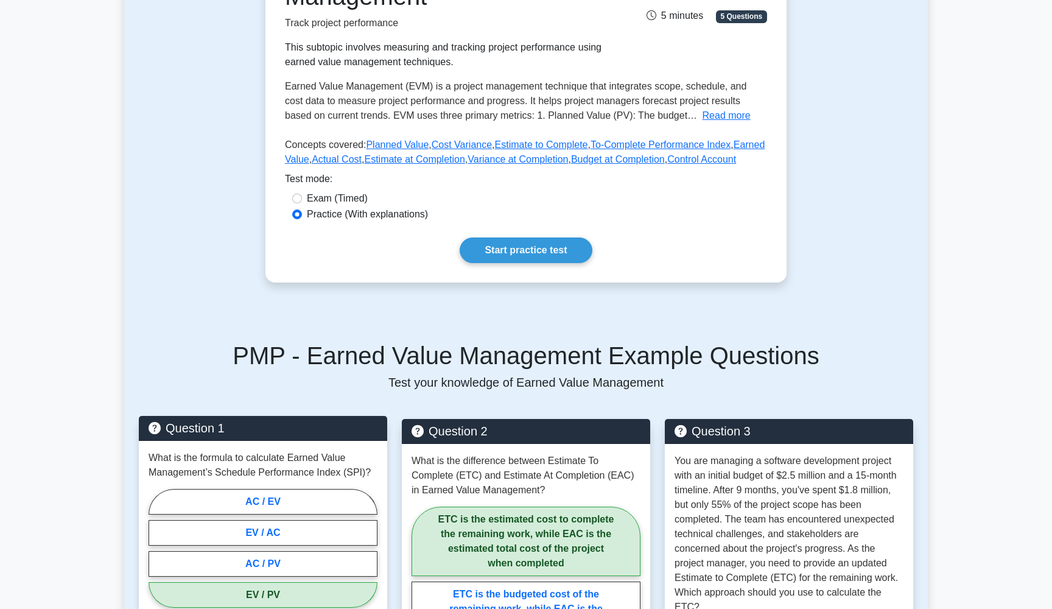
scroll to position [119, 0]
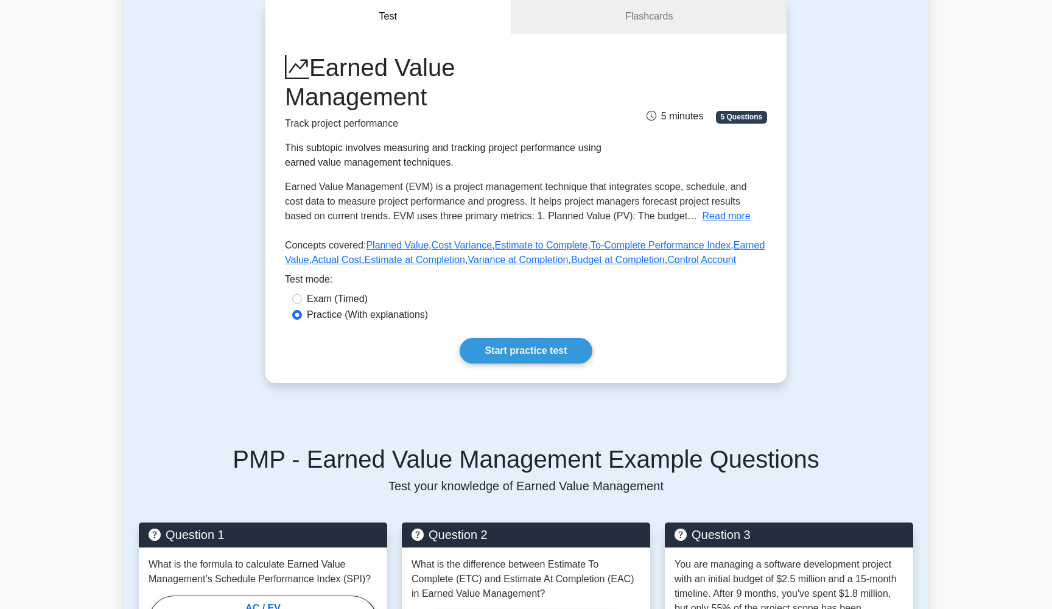
click at [363, 306] on label "Exam (Timed)" at bounding box center [337, 299] width 61 height 15
click at [302, 304] on input "Exam (Timed)" at bounding box center [297, 299] width 10 height 10
radio input "true"
click at [514, 363] on link "Start practice test" at bounding box center [526, 351] width 132 height 26
